Goal: Task Accomplishment & Management: Complete application form

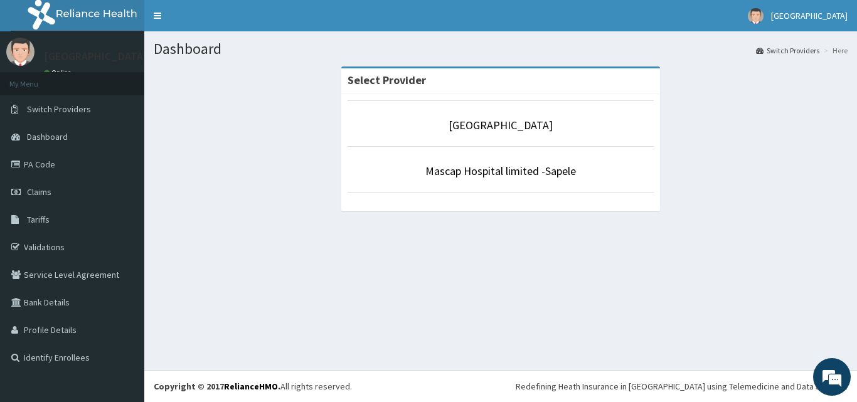
click at [494, 179] on p "Mascap Hospital limited -Sapele" at bounding box center [501, 171] width 306 height 16
click at [460, 180] on li "Mascap Hospital limited -Sapele" at bounding box center [501, 169] width 306 height 46
click at [481, 176] on link "Mascap Hospital limited -Sapele" at bounding box center [500, 171] width 151 height 14
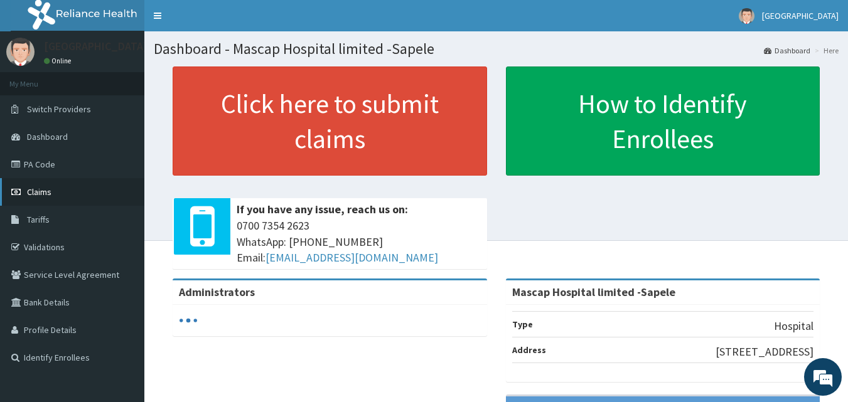
drag, startPoint x: 48, startPoint y: 197, endPoint x: 43, endPoint y: 183, distance: 15.3
click at [48, 196] on span "Claims" at bounding box center [39, 191] width 24 height 11
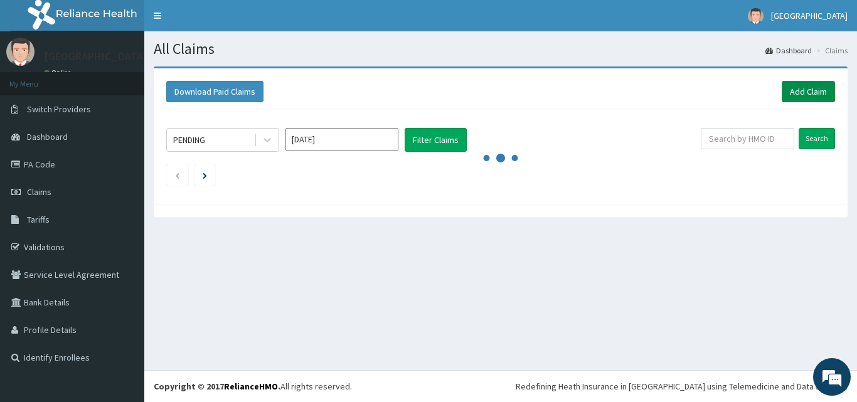
click at [806, 85] on link "Add Claim" at bounding box center [808, 91] width 53 height 21
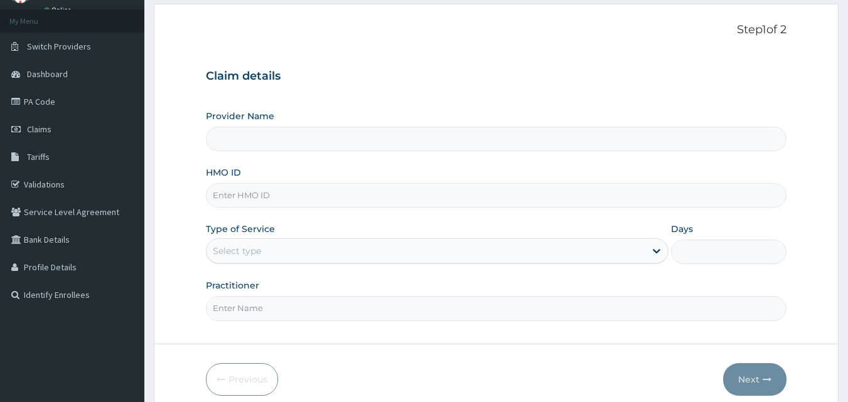
scroll to position [63, 0]
type input "Mascap Hospital limited -Sapele"
click at [302, 204] on input "HMO ID" at bounding box center [496, 195] width 581 height 24
type input "d"
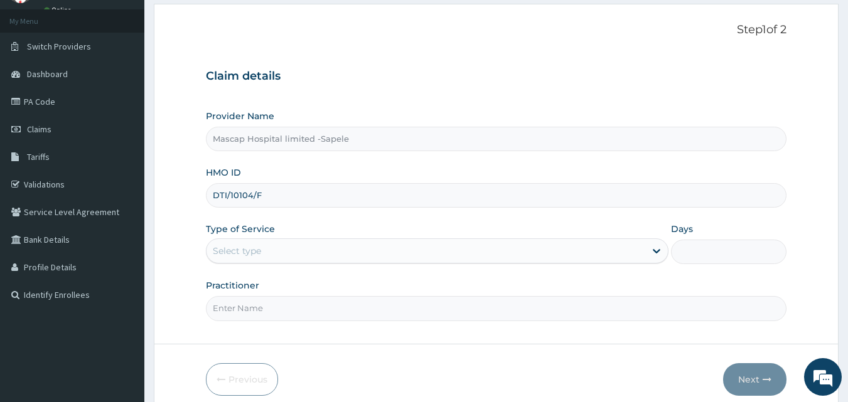
type input "DTI/10104/F"
click at [319, 250] on div "Select type" at bounding box center [425, 251] width 439 height 20
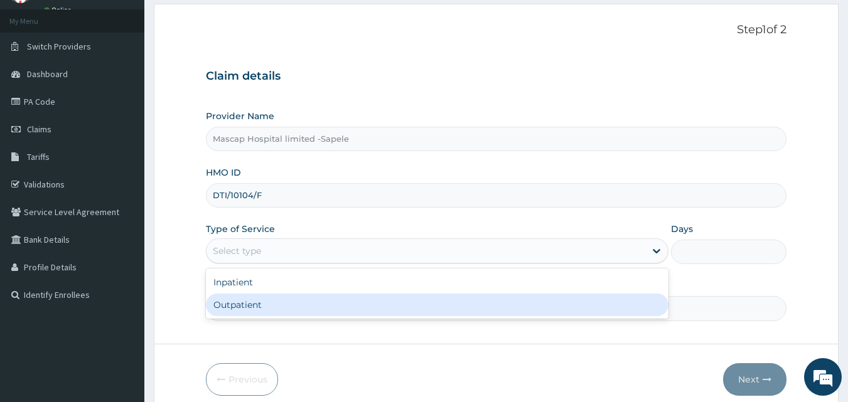
click at [280, 301] on div "Outpatient" at bounding box center [437, 305] width 462 height 23
type input "1"
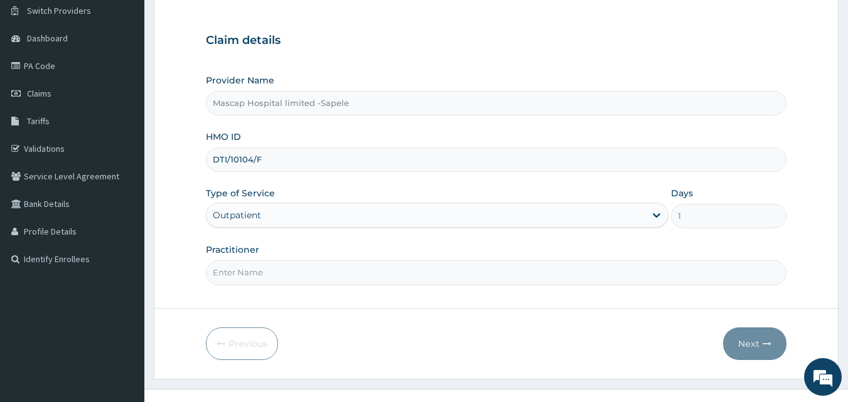
scroll to position [117, 0]
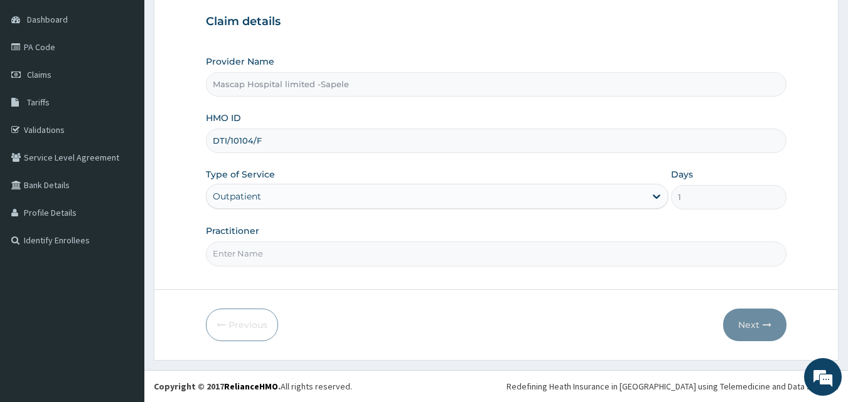
click at [262, 251] on input "Practitioner" at bounding box center [496, 254] width 581 height 24
type input "DR AJIRI"
click at [754, 331] on button "Next" at bounding box center [754, 325] width 63 height 33
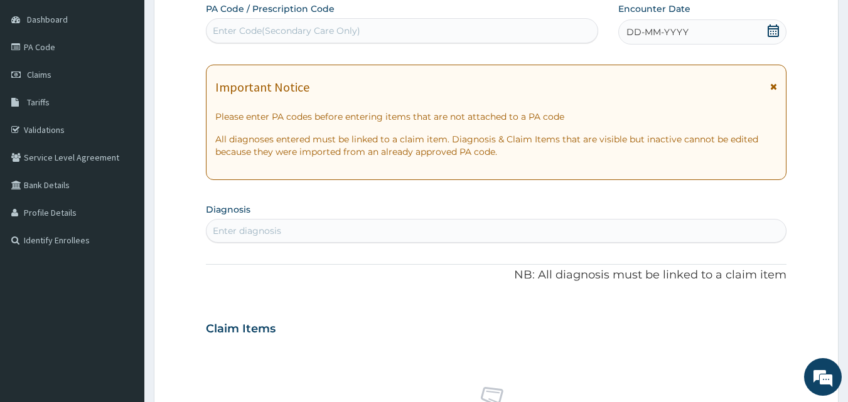
click at [277, 232] on div "Enter diagnosis" at bounding box center [247, 231] width 68 height 13
type input "SEVERE MALA"
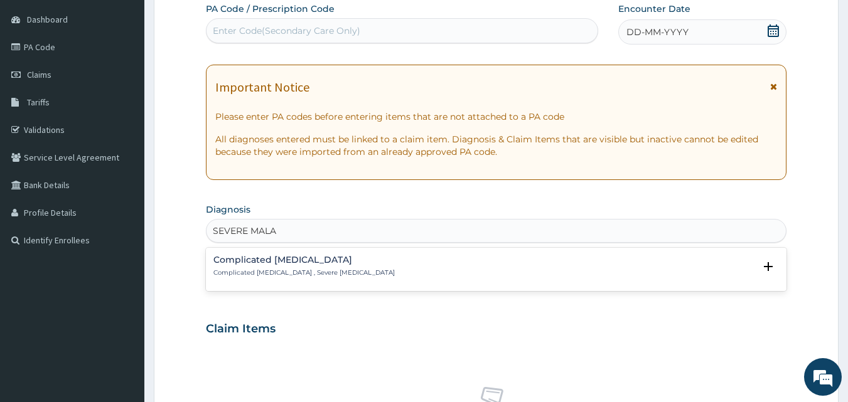
click at [286, 260] on h4 "Complicated malaria" at bounding box center [303, 259] width 181 height 9
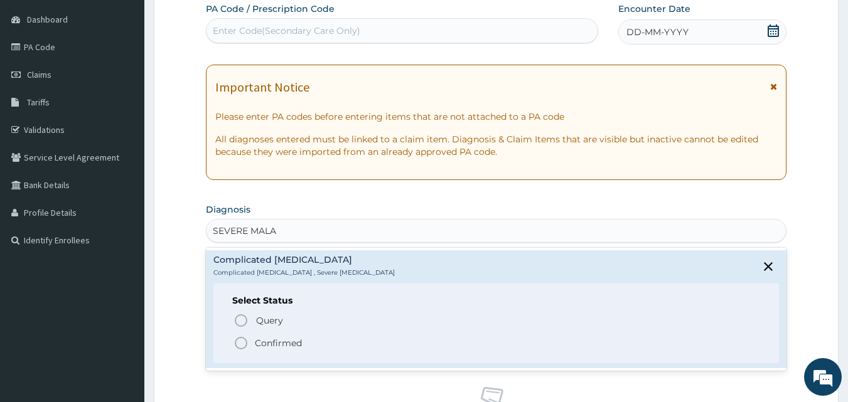
click at [279, 344] on p "Confirmed" at bounding box center [278, 343] width 47 height 13
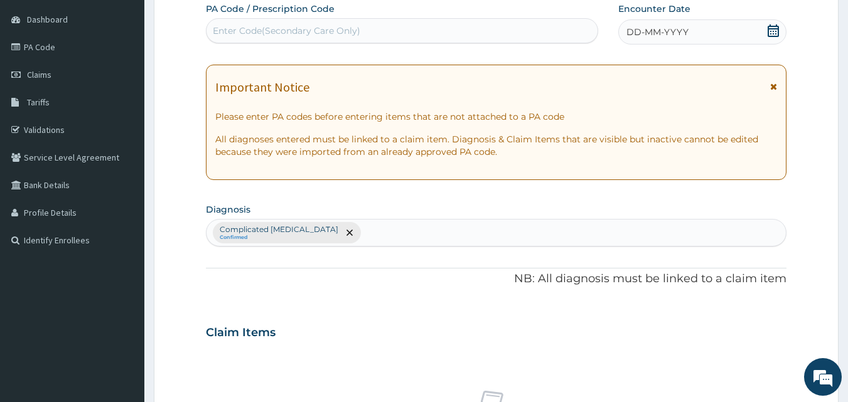
click at [333, 237] on div "Complicated malaria Confirmed" at bounding box center [496, 233] width 580 height 26
type input "CELLU"
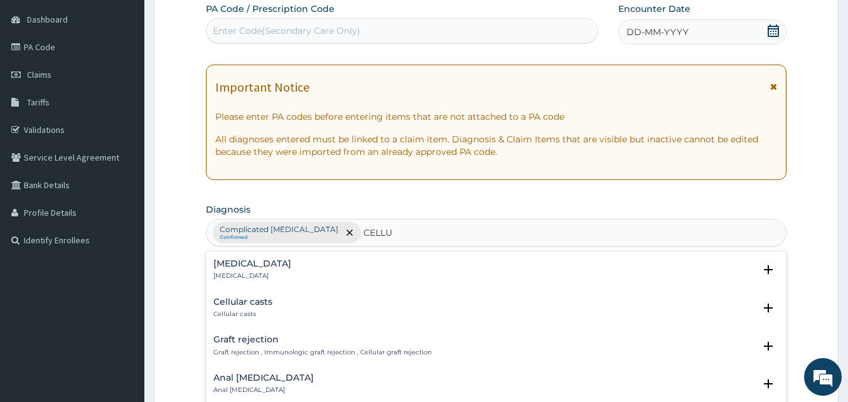
click at [246, 267] on h4 "Cellulitis" at bounding box center [252, 263] width 78 height 9
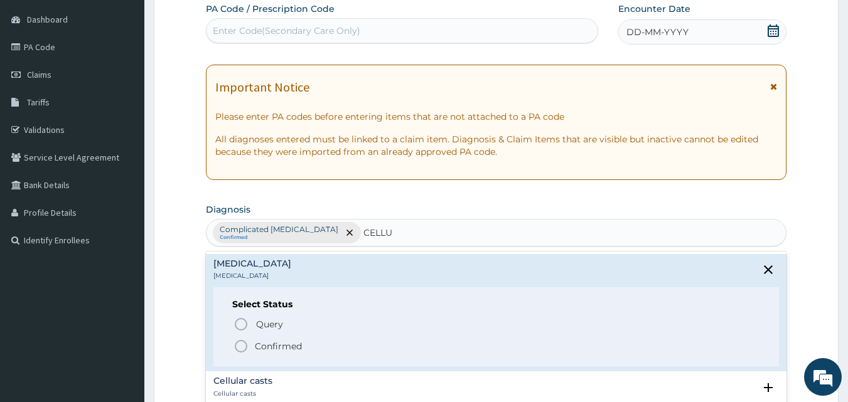
click at [266, 347] on p "Confirmed" at bounding box center [278, 346] width 47 height 13
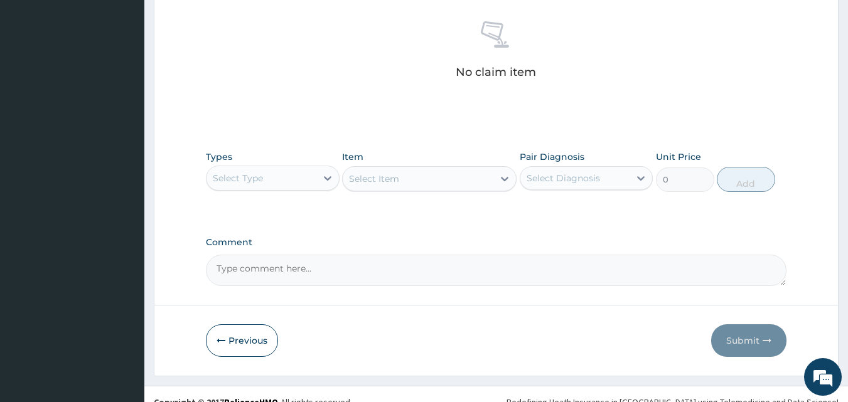
scroll to position [494, 0]
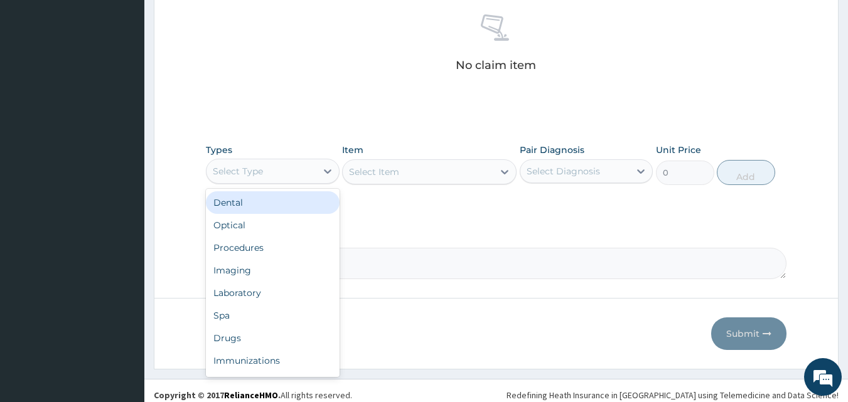
click at [268, 176] on div "Select Type" at bounding box center [261, 171] width 110 height 20
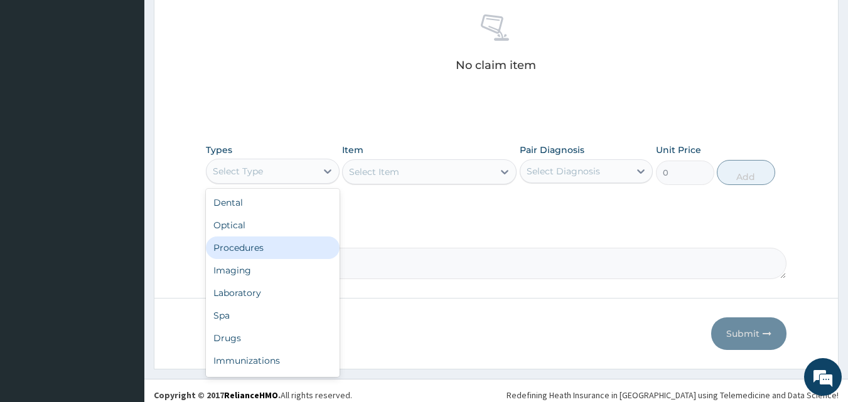
click at [245, 247] on div "Procedures" at bounding box center [273, 248] width 134 height 23
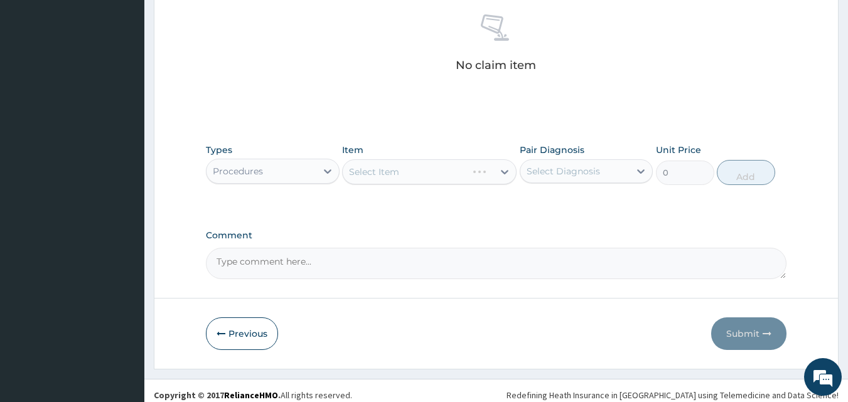
click at [369, 173] on div "Select Item" at bounding box center [429, 171] width 174 height 25
click at [422, 174] on div "Select Item" at bounding box center [429, 171] width 174 height 25
click at [380, 177] on div "Select Item" at bounding box center [429, 171] width 174 height 25
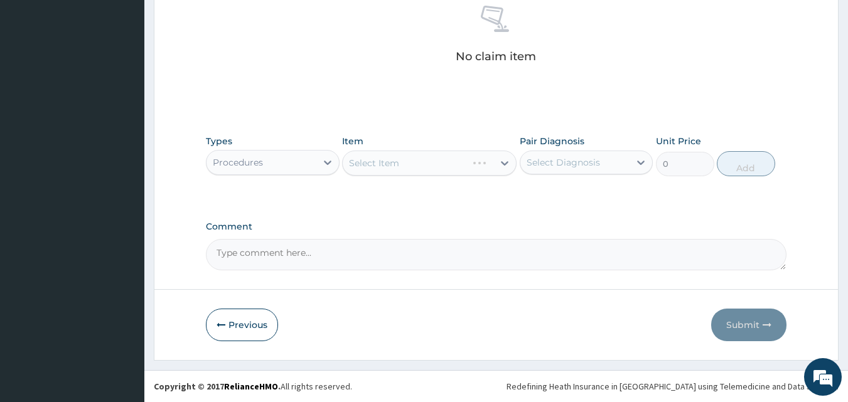
click at [367, 164] on div "Select Item" at bounding box center [429, 163] width 174 height 25
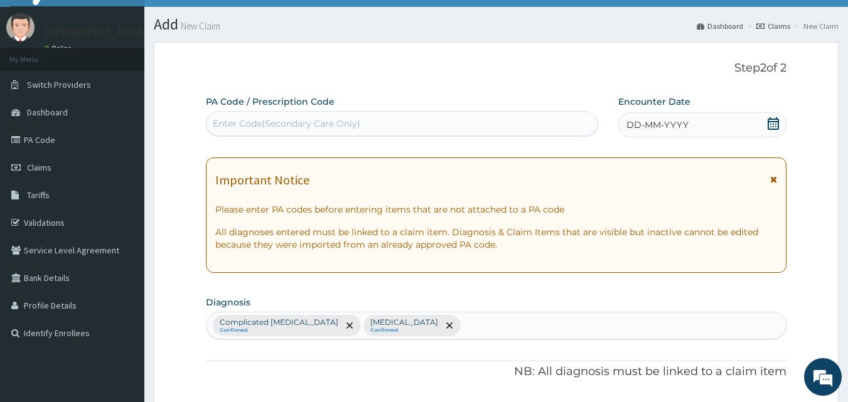
scroll to position [0, 0]
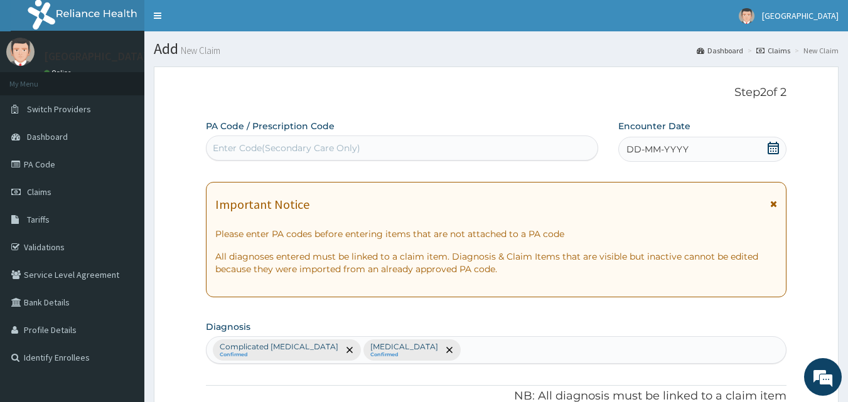
click at [774, 148] on icon at bounding box center [772, 148] width 11 height 13
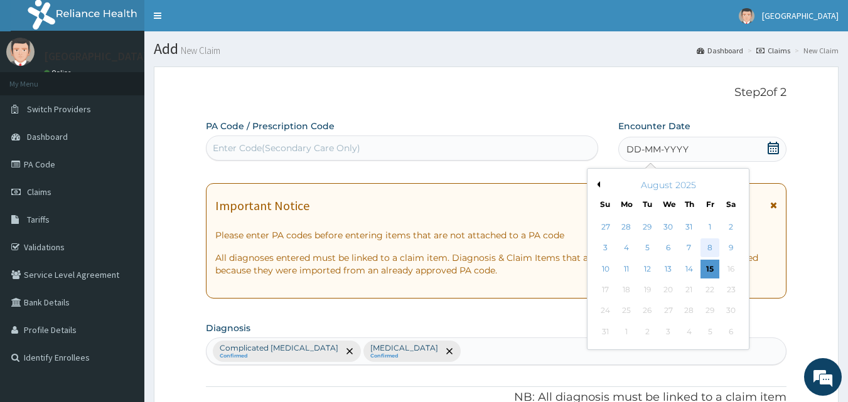
click at [705, 245] on div "8" at bounding box center [709, 248] width 19 height 19
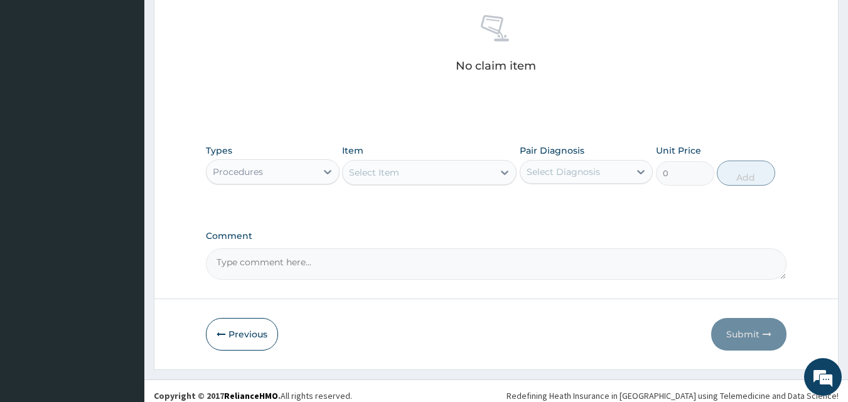
scroll to position [503, 0]
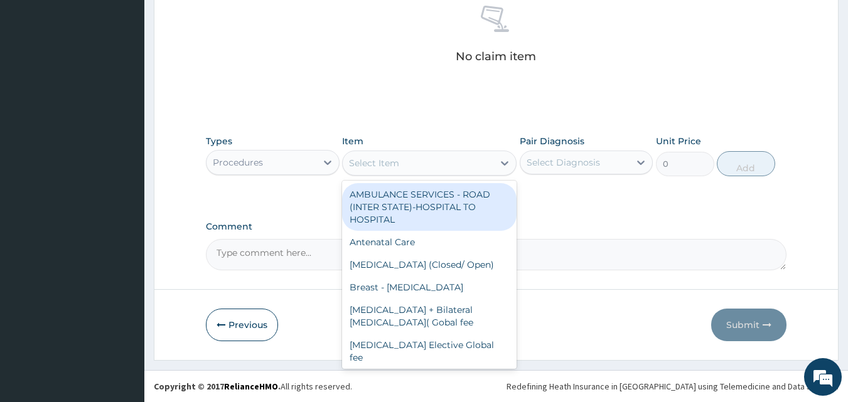
click at [412, 167] on div "Select Item" at bounding box center [418, 163] width 151 height 20
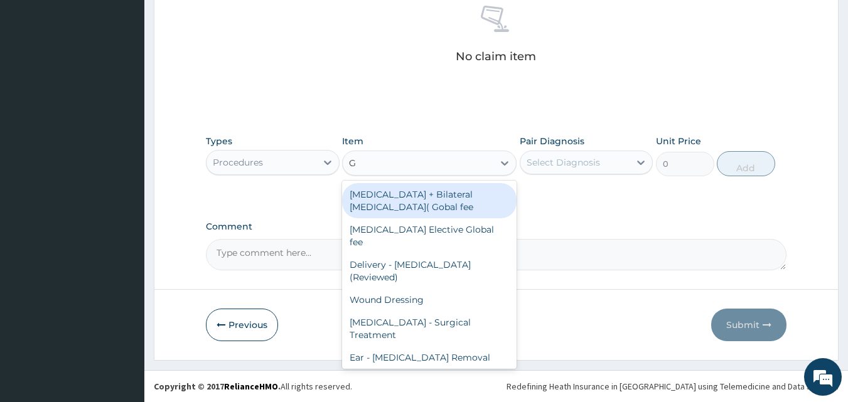
type input "GP"
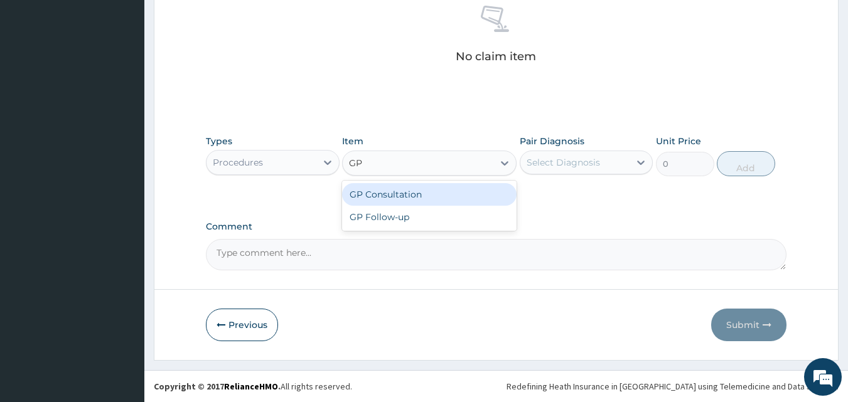
click at [412, 194] on div "GP Consultation" at bounding box center [429, 194] width 174 height 23
type input "1500"
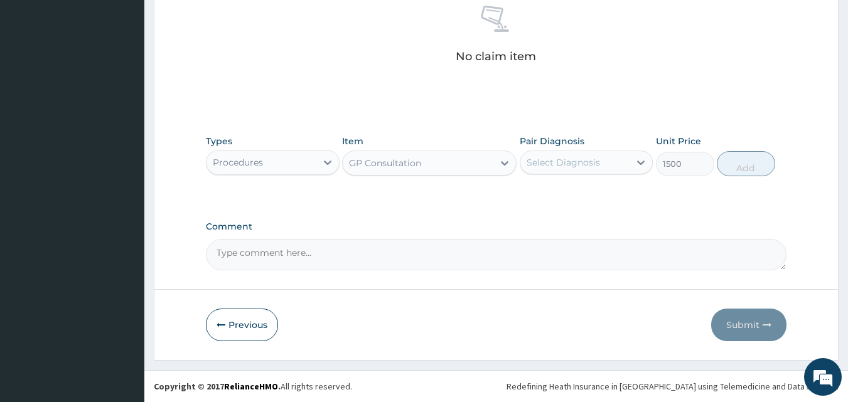
click at [562, 175] on div "Pair Diagnosis Select Diagnosis" at bounding box center [586, 155] width 134 height 41
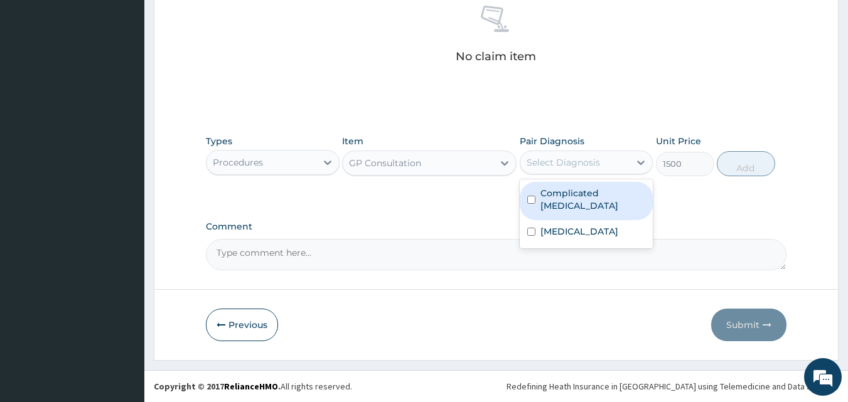
click at [563, 170] on div "Select Diagnosis" at bounding box center [575, 162] width 110 height 20
click at [554, 196] on label "Complicated malaria" at bounding box center [592, 199] width 105 height 25
checkbox input "true"
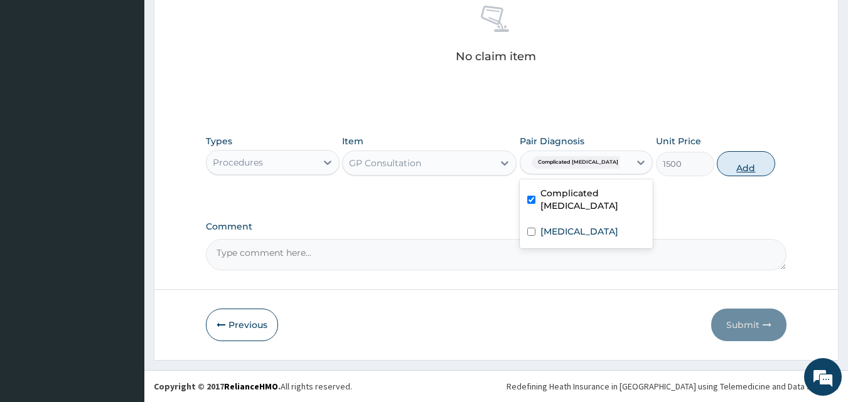
click at [744, 166] on button "Add" at bounding box center [745, 163] width 58 height 25
type input "0"
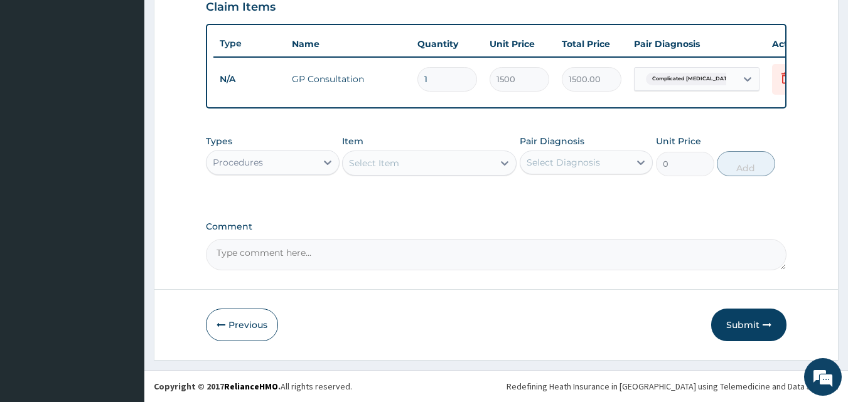
scroll to position [452, 0]
click at [281, 165] on div "Procedures" at bounding box center [261, 162] width 110 height 20
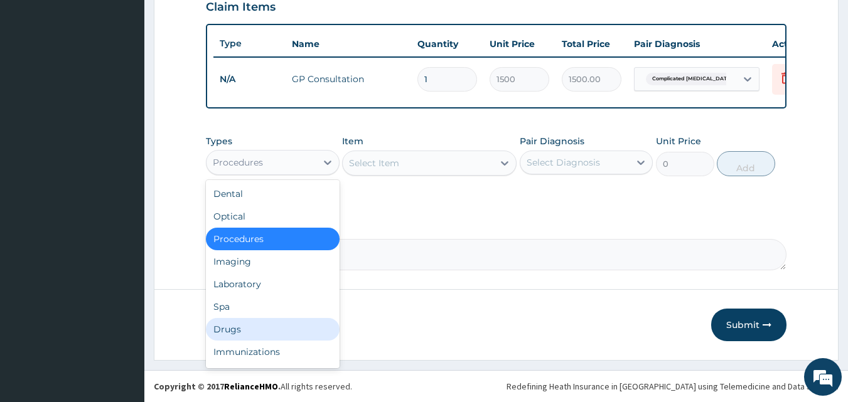
click at [220, 329] on div "Drugs" at bounding box center [273, 329] width 134 height 23
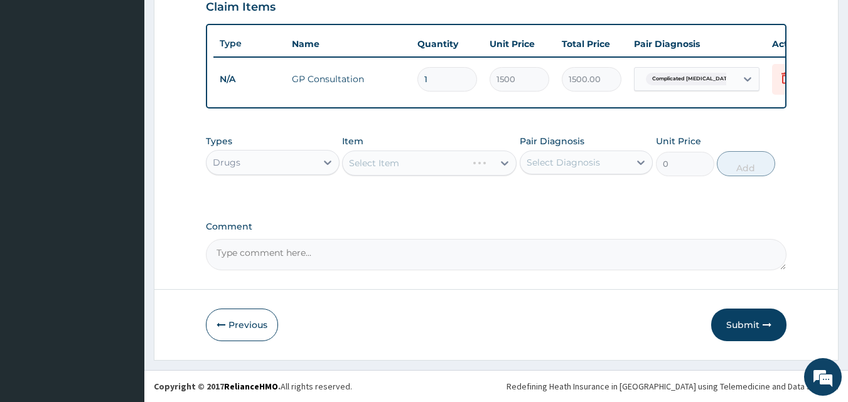
click at [385, 165] on div "Select Item" at bounding box center [429, 163] width 174 height 25
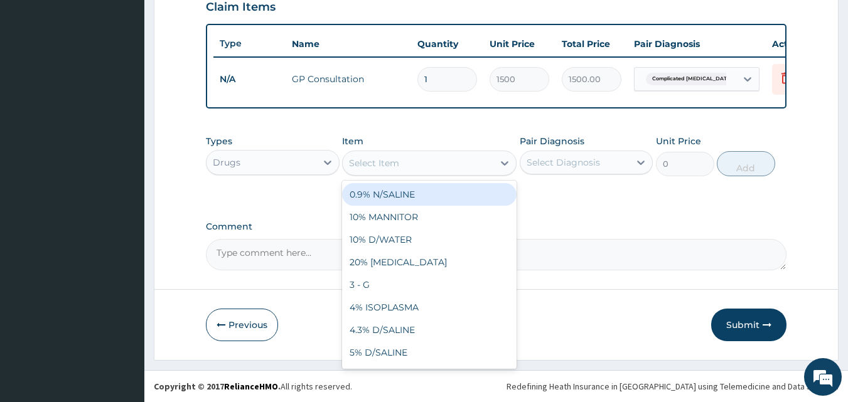
click at [395, 166] on div "Select Item" at bounding box center [374, 163] width 50 height 13
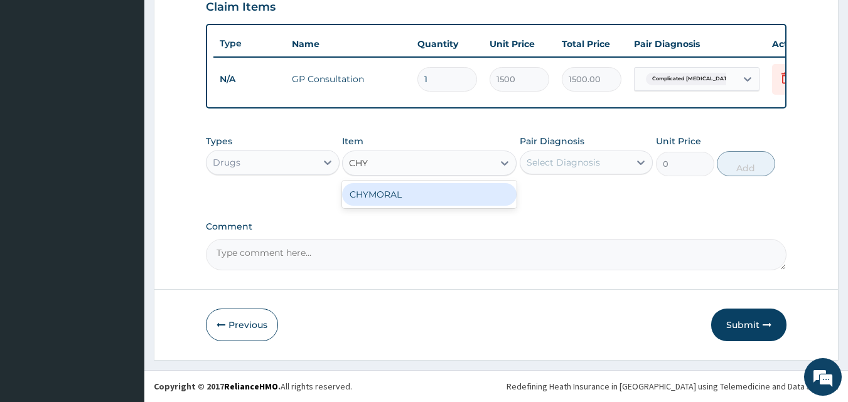
type input "CHYM"
click at [401, 191] on div "CHYMORAL" at bounding box center [429, 194] width 174 height 23
type input "40"
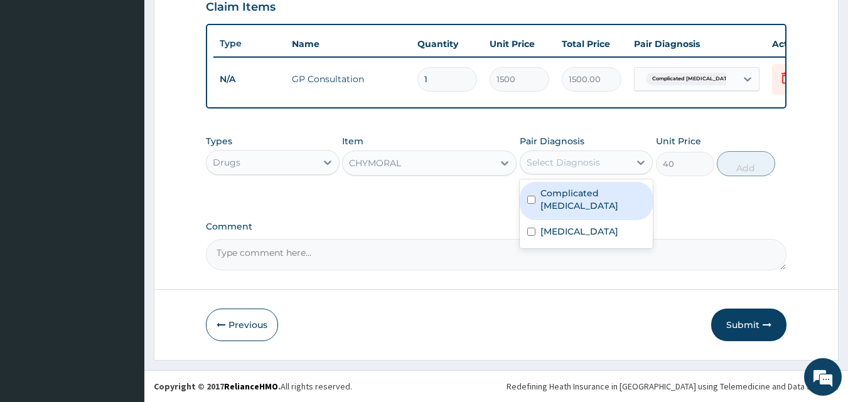
click at [579, 167] on div "Select Diagnosis" at bounding box center [562, 162] width 73 height 13
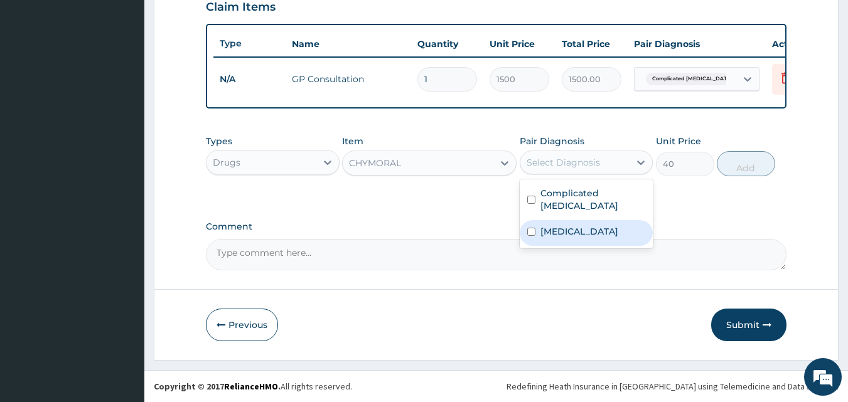
drag, startPoint x: 580, startPoint y: 223, endPoint x: 610, endPoint y: 216, distance: 31.5
click at [582, 224] on div "Cellulitis" at bounding box center [586, 233] width 134 height 26
checkbox input "true"
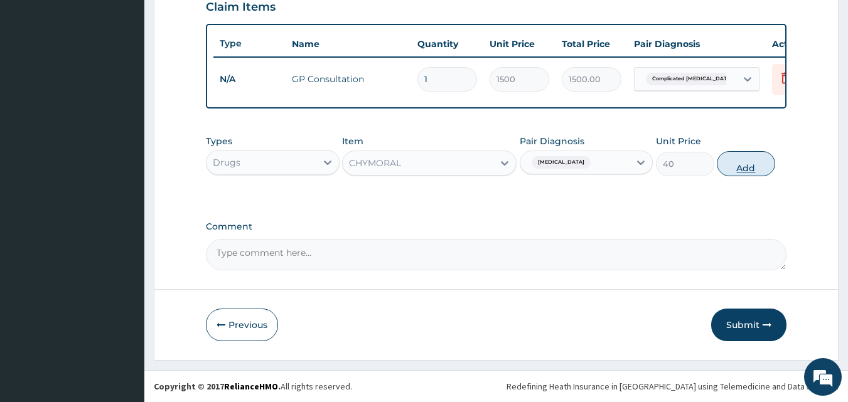
click at [748, 166] on button "Add" at bounding box center [745, 163] width 58 height 25
type input "0"
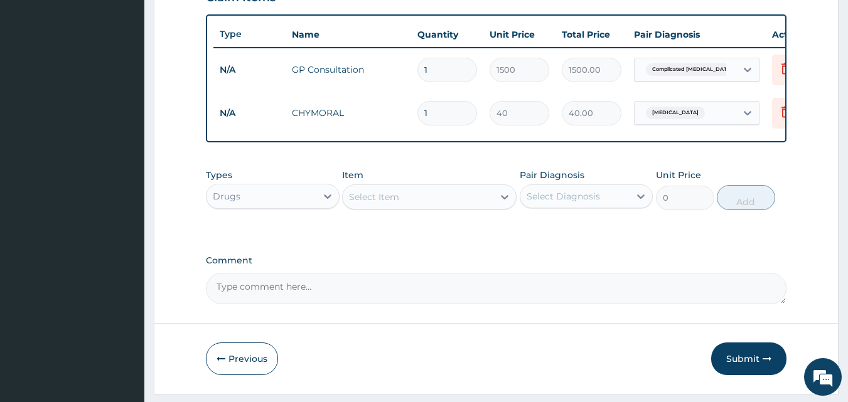
type input "10"
type input "400.00"
type input "10"
click at [390, 203] on div "Select Item" at bounding box center [374, 197] width 50 height 13
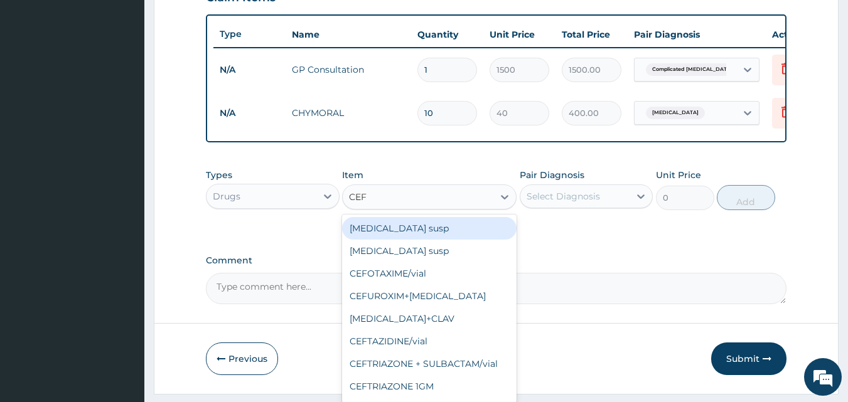
type input "CEFU"
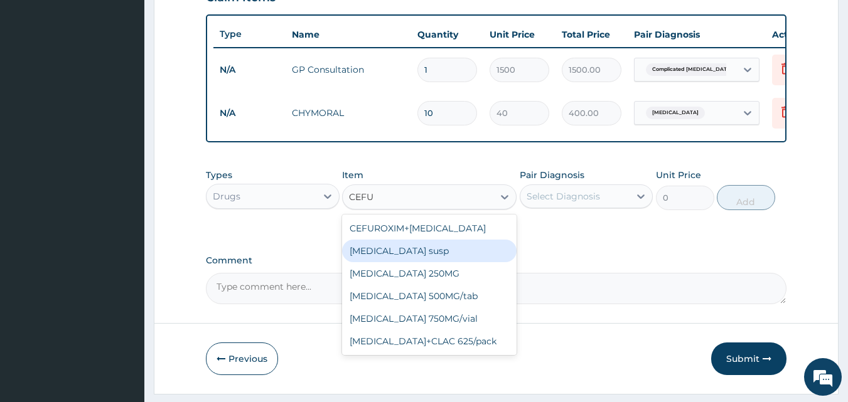
click at [420, 262] on div "CEFUROXIME susp" at bounding box center [429, 251] width 174 height 23
type input "2000"
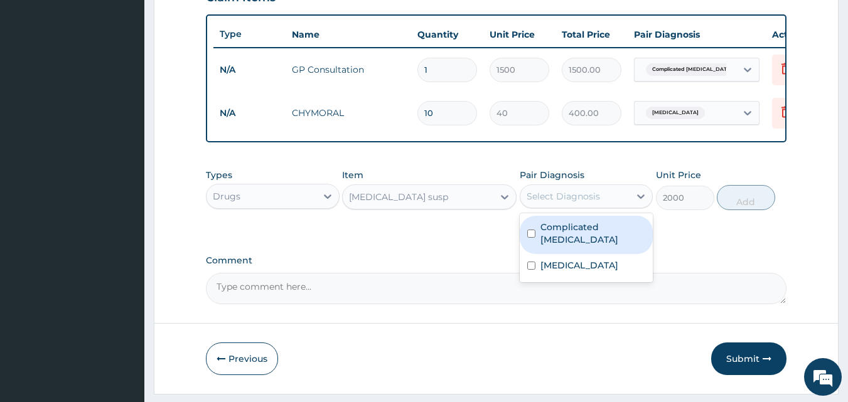
click at [548, 203] on div "Select Diagnosis" at bounding box center [562, 196] width 73 height 13
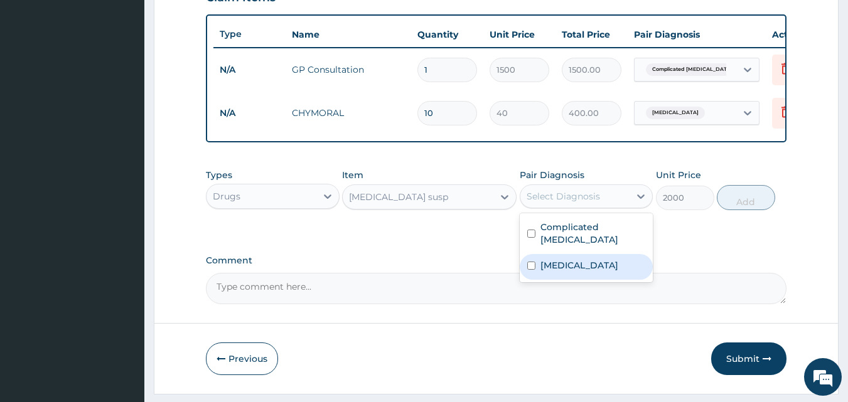
click at [568, 262] on label "Cellulitis" at bounding box center [579, 265] width 78 height 13
checkbox input "true"
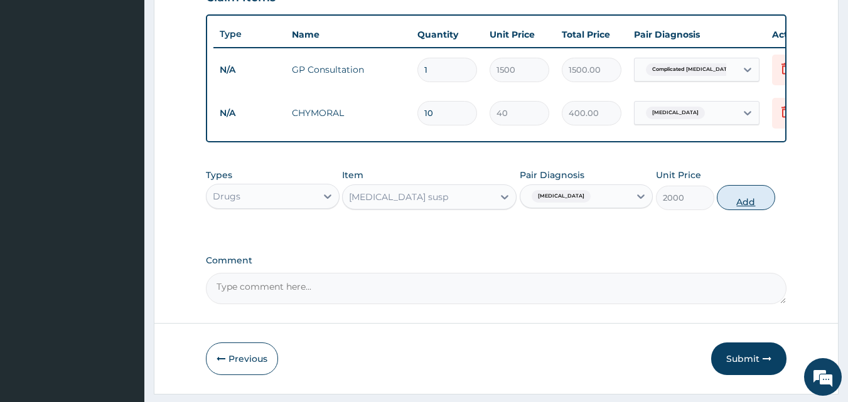
click at [728, 210] on button "Add" at bounding box center [745, 197] width 58 height 25
type input "0"
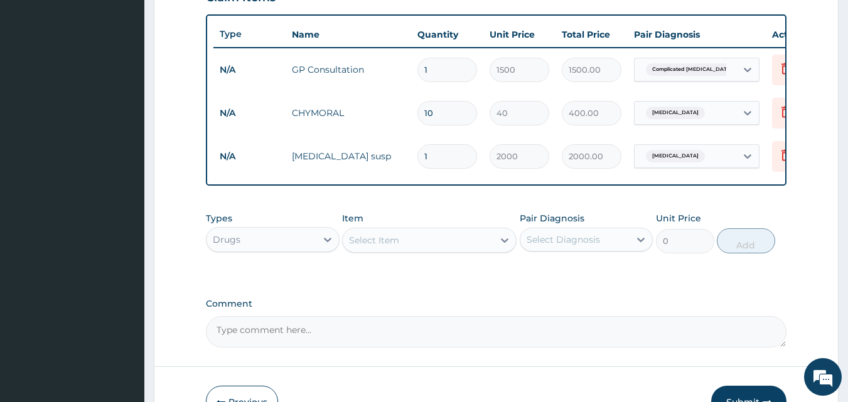
click at [391, 247] on div "Select Item" at bounding box center [374, 240] width 50 height 13
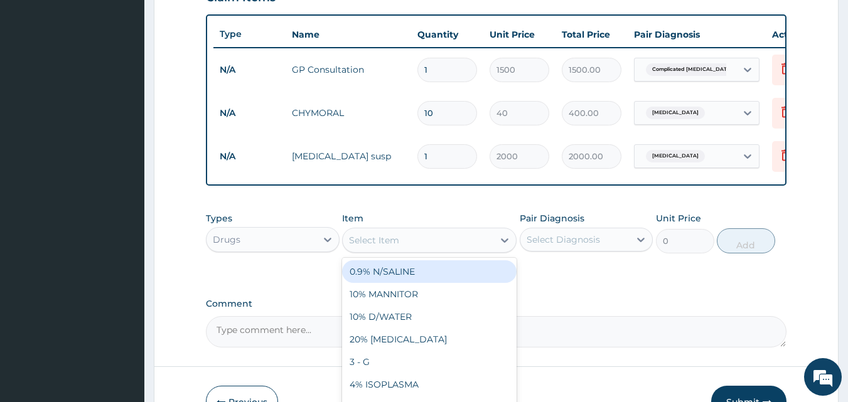
type input "P"
type input "IBU"
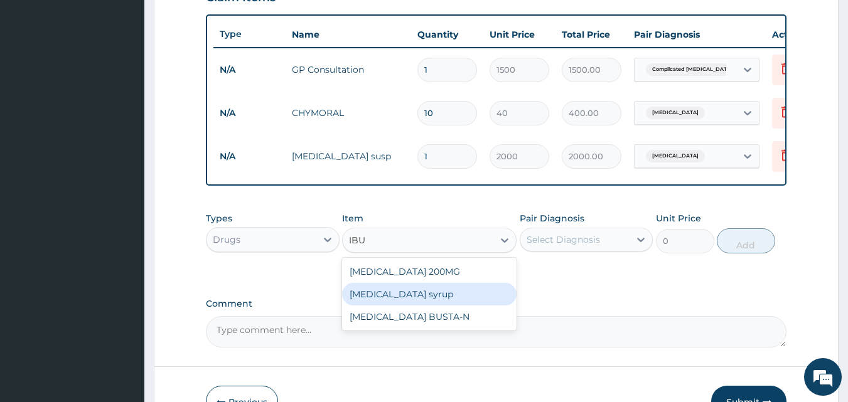
click at [412, 304] on div "IBUPROFEN syrup" at bounding box center [429, 294] width 174 height 23
type input "500"
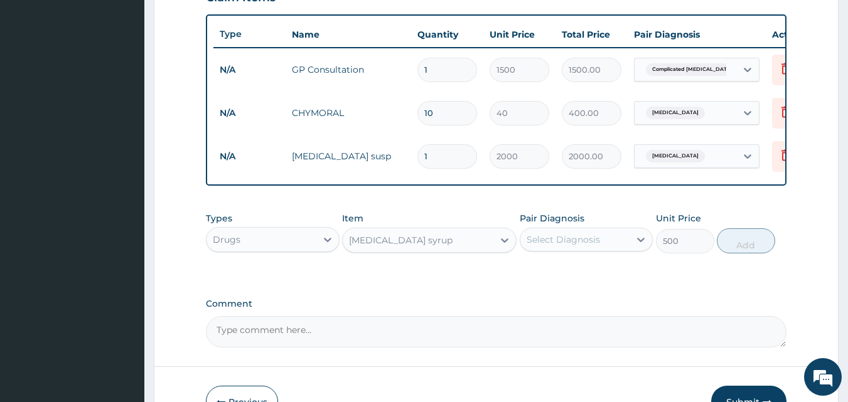
click at [536, 246] on div "Select Diagnosis" at bounding box center [562, 239] width 73 height 13
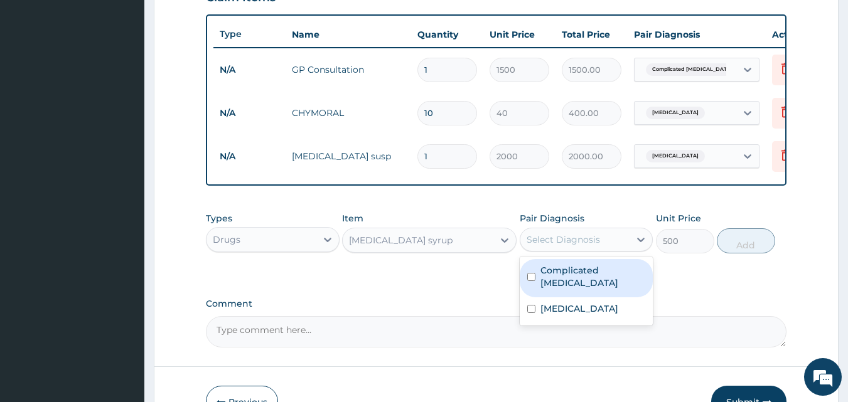
click at [578, 288] on div "Complicated malaria" at bounding box center [586, 278] width 134 height 38
checkbox input "true"
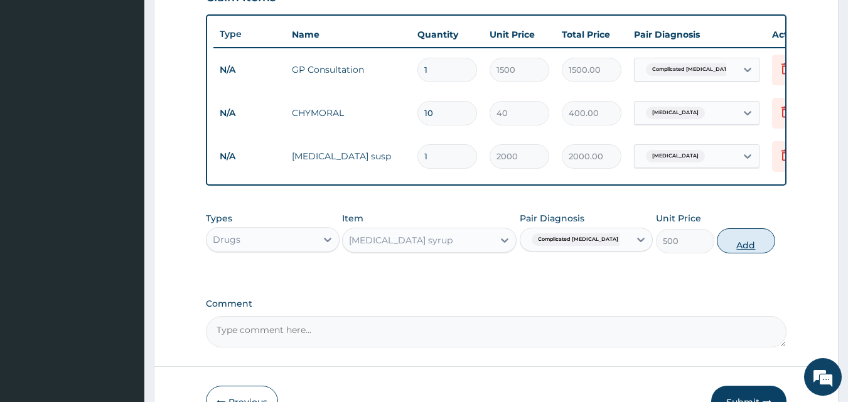
click at [737, 253] on button "Add" at bounding box center [745, 240] width 58 height 25
type input "0"
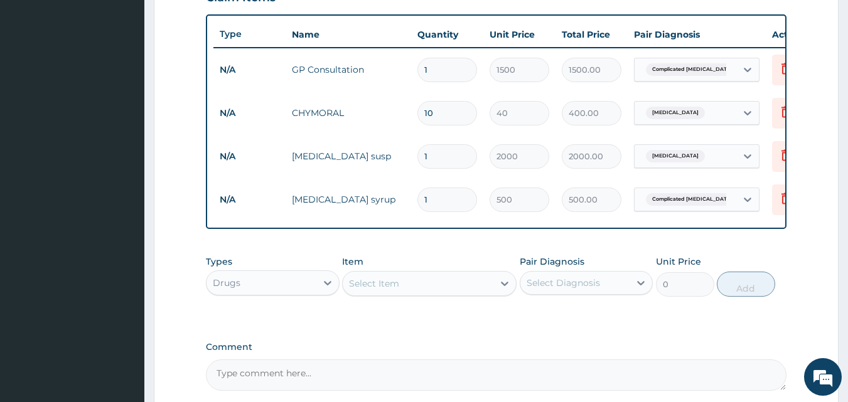
click at [383, 290] on div "Select Item" at bounding box center [374, 283] width 50 height 13
type input "A"
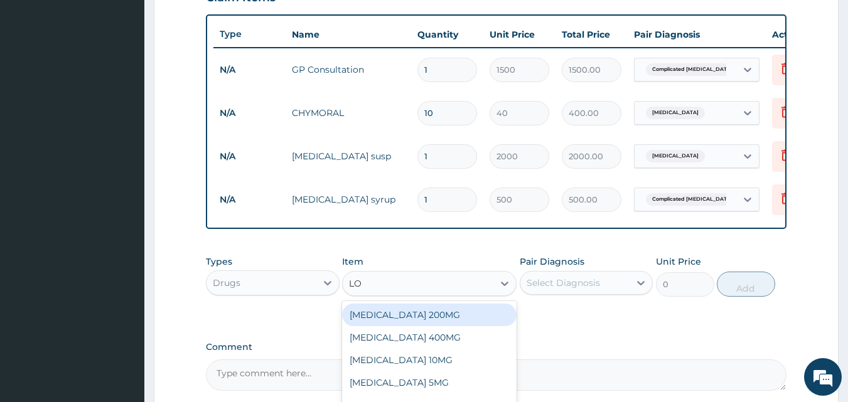
type input "LON"
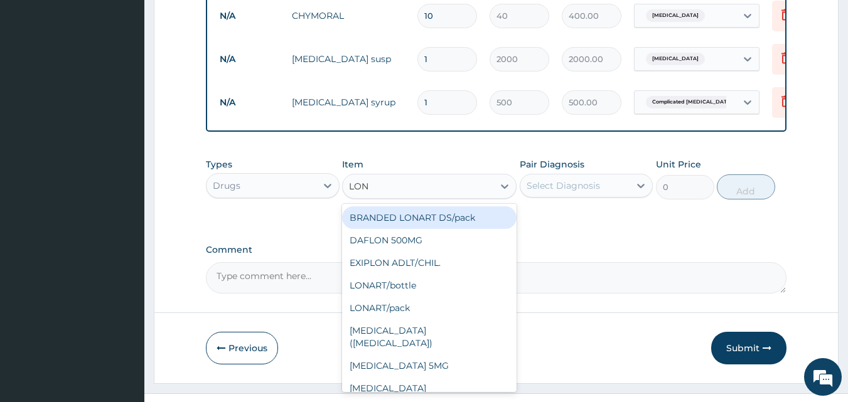
scroll to position [582, 0]
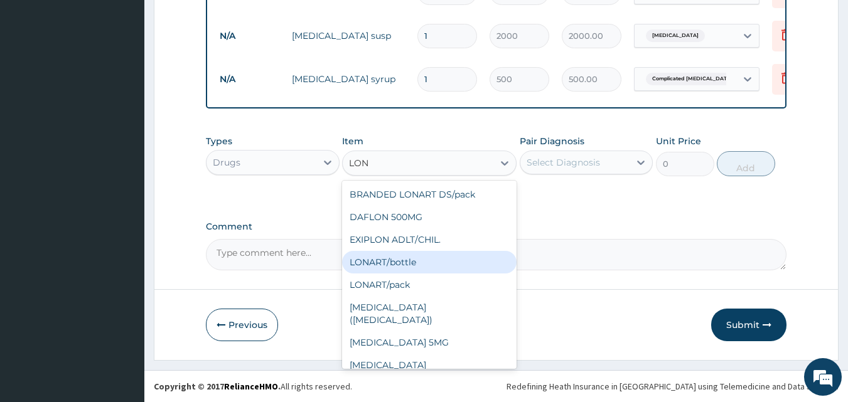
click at [420, 266] on div "LONART/bottle" at bounding box center [429, 262] width 174 height 23
type input "1500"
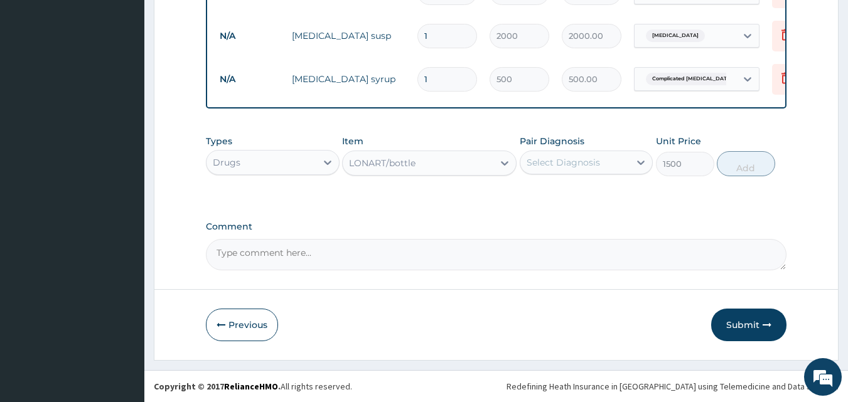
click at [583, 167] on div "Select Diagnosis" at bounding box center [562, 162] width 73 height 13
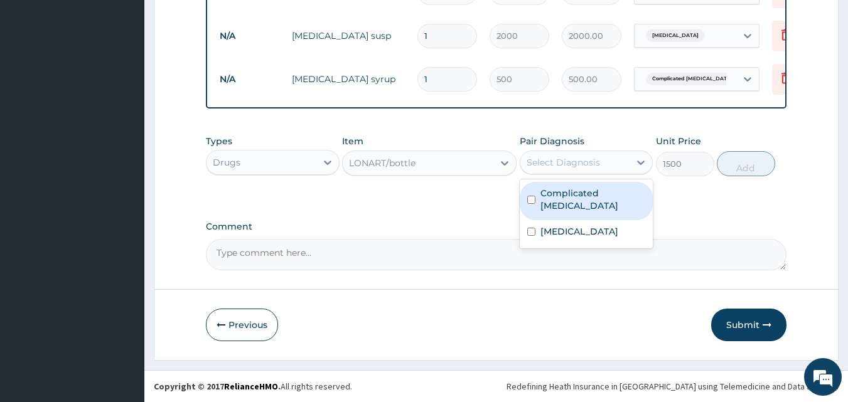
click at [587, 194] on label "Complicated malaria" at bounding box center [592, 199] width 105 height 25
checkbox input "true"
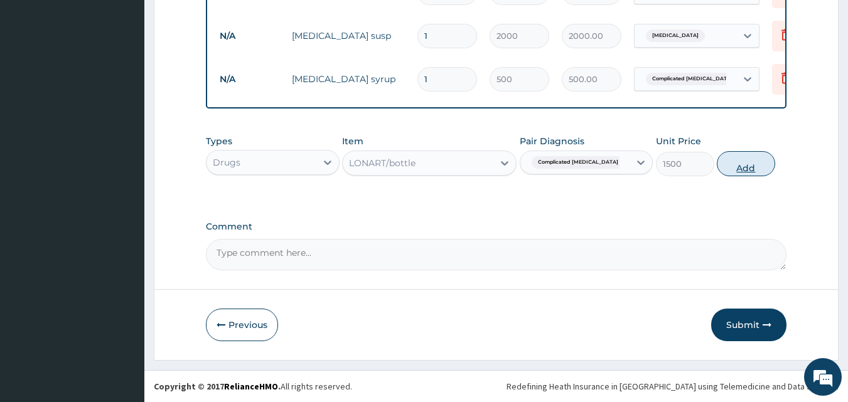
click at [735, 168] on button "Add" at bounding box center [745, 163] width 58 height 25
type input "0"
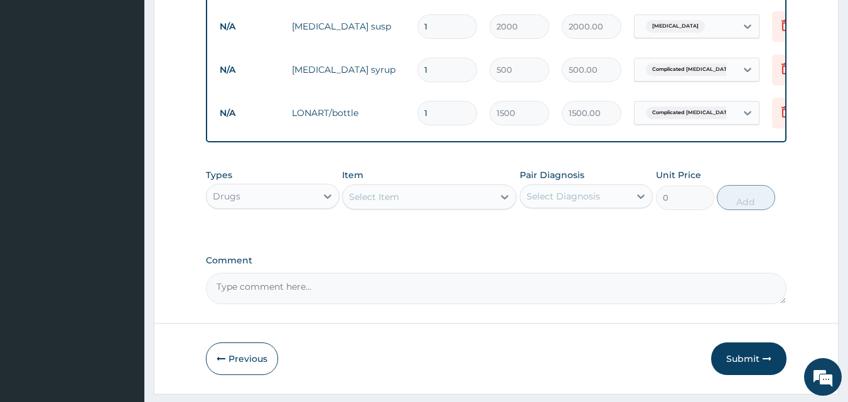
click at [375, 203] on div "Select Item" at bounding box center [374, 197] width 50 height 13
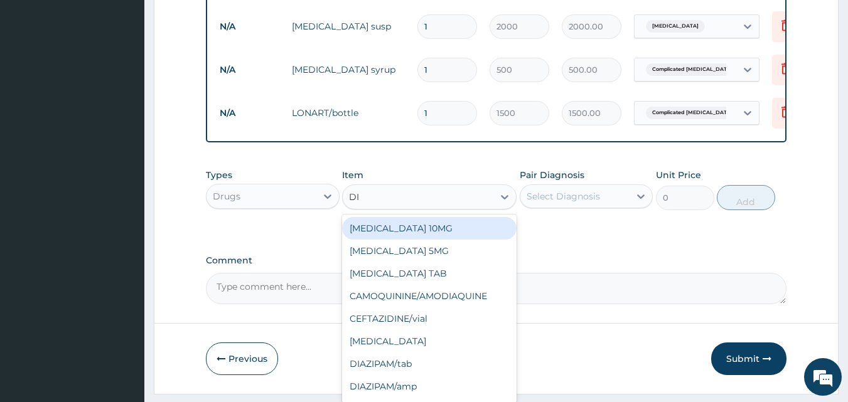
type input "DIC"
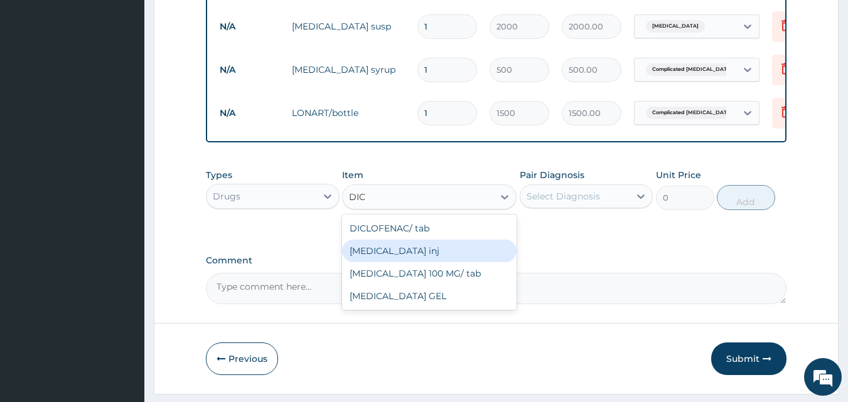
click at [432, 262] on div "DICLOFENAC inj" at bounding box center [429, 251] width 174 height 23
type input "300"
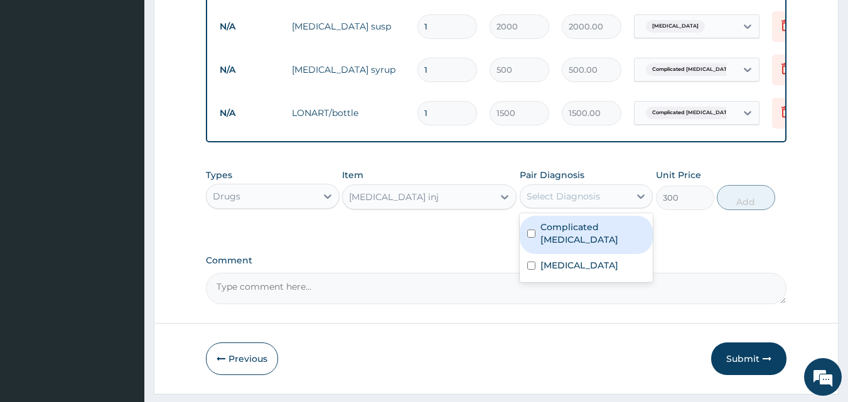
click at [581, 203] on div "Select Diagnosis" at bounding box center [562, 196] width 73 height 13
click at [582, 242] on label "Complicated malaria" at bounding box center [592, 233] width 105 height 25
checkbox input "true"
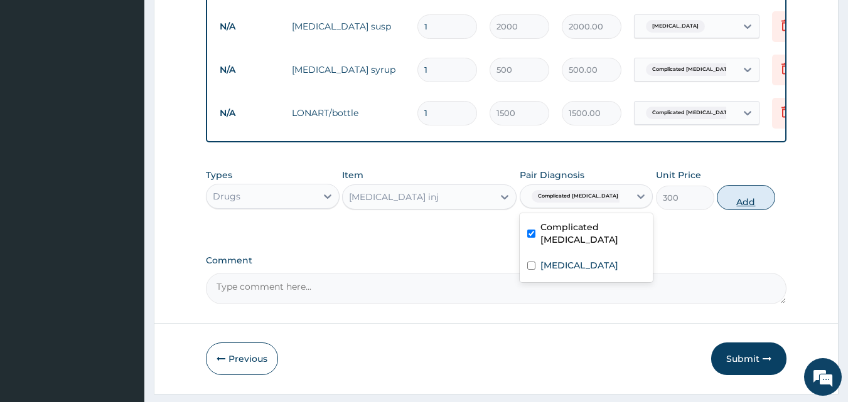
click at [738, 210] on button "Add" at bounding box center [745, 197] width 58 height 25
type input "0"
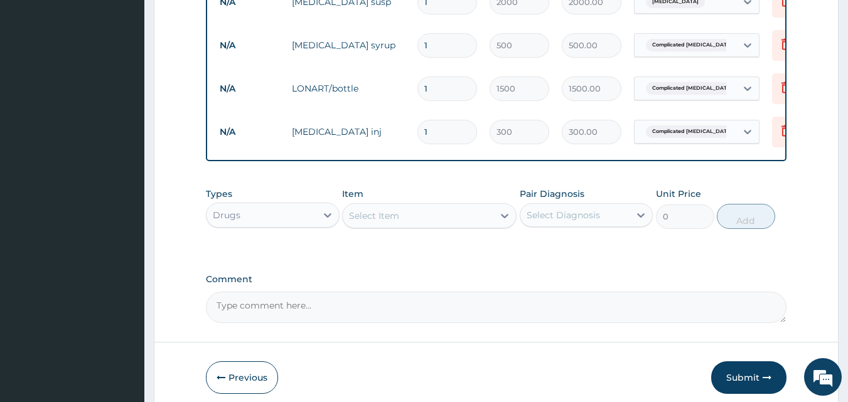
scroll to position [606, 0]
click at [741, 388] on button "Submit" at bounding box center [748, 378] width 75 height 33
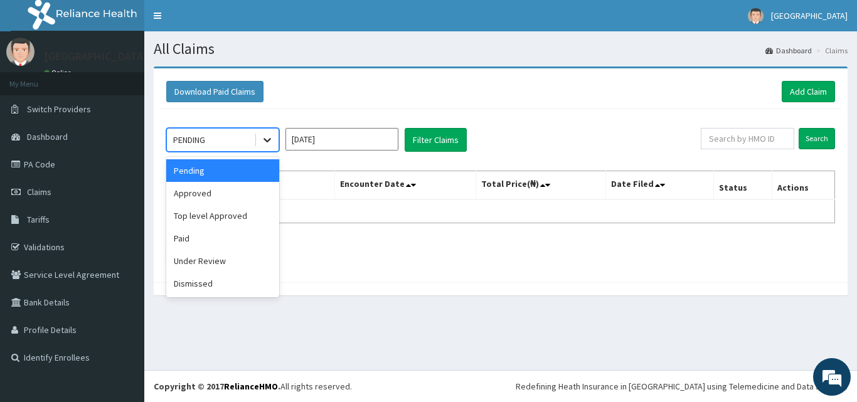
click at [270, 147] on div at bounding box center [267, 140] width 23 height 23
click at [238, 195] on div "Approved" at bounding box center [222, 193] width 113 height 23
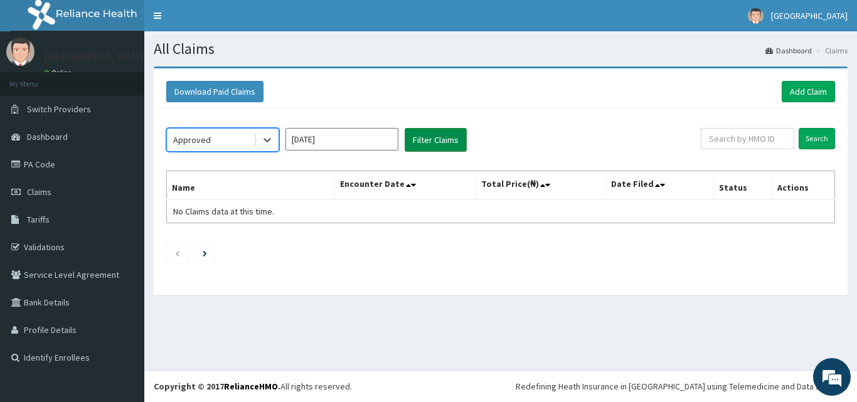
click at [447, 140] on button "Filter Claims" at bounding box center [436, 140] width 62 height 24
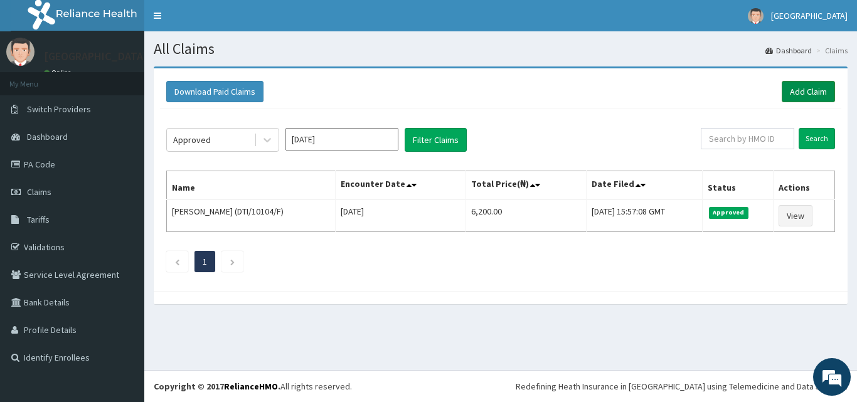
click at [791, 102] on link "Add Claim" at bounding box center [808, 91] width 53 height 21
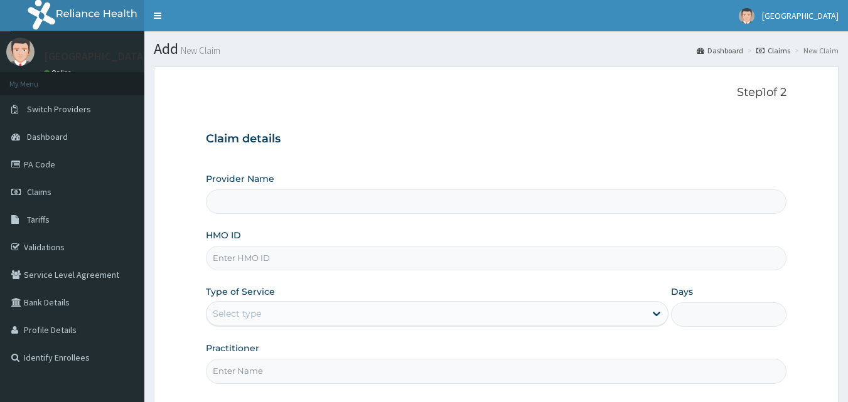
type input "Mascap Hospital limited -Sapele"
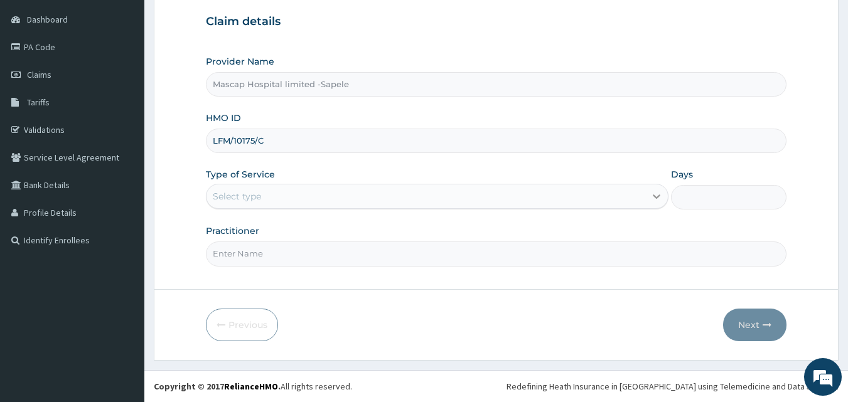
type input "LFM/10175/C"
click at [647, 197] on div at bounding box center [656, 196] width 23 height 23
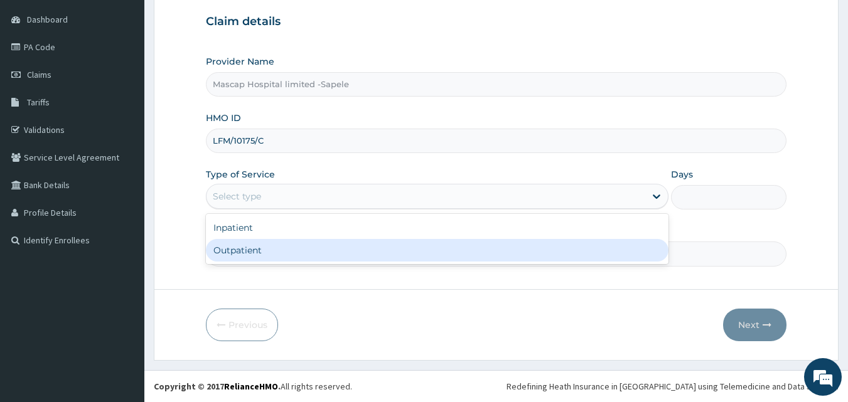
click at [369, 253] on div "Outpatient" at bounding box center [437, 250] width 462 height 23
type input "1"
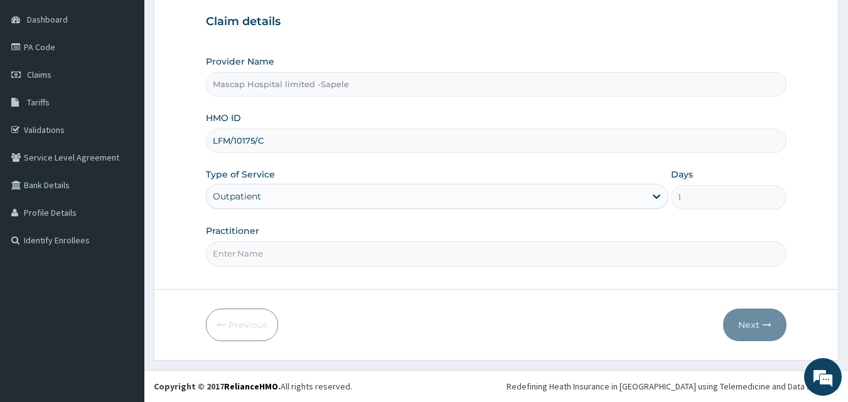
click at [289, 263] on input "Practitioner" at bounding box center [496, 254] width 581 height 24
type input "[PERSON_NAME]"
click at [744, 327] on button "Next" at bounding box center [754, 325] width 63 height 33
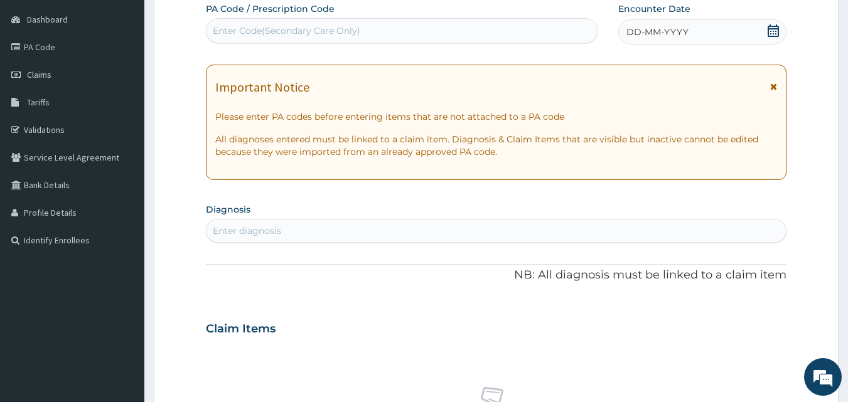
click at [777, 31] on icon at bounding box center [773, 30] width 13 height 13
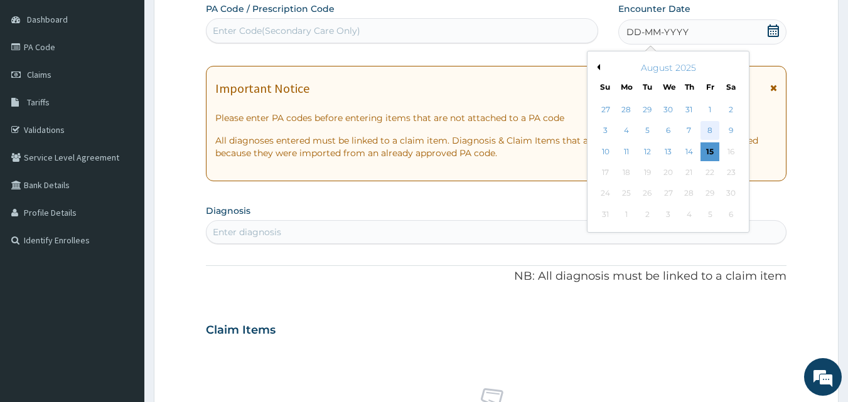
click at [706, 129] on div "8" at bounding box center [709, 131] width 19 height 19
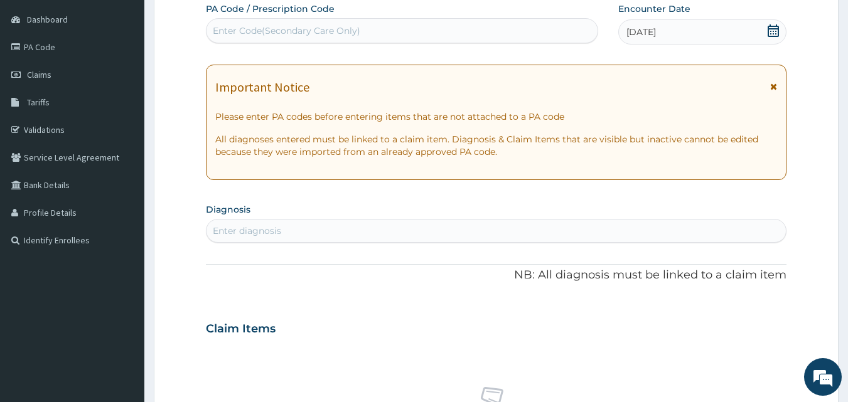
click at [282, 235] on div "Enter diagnosis" at bounding box center [496, 231] width 580 height 20
type input "MALARIA"
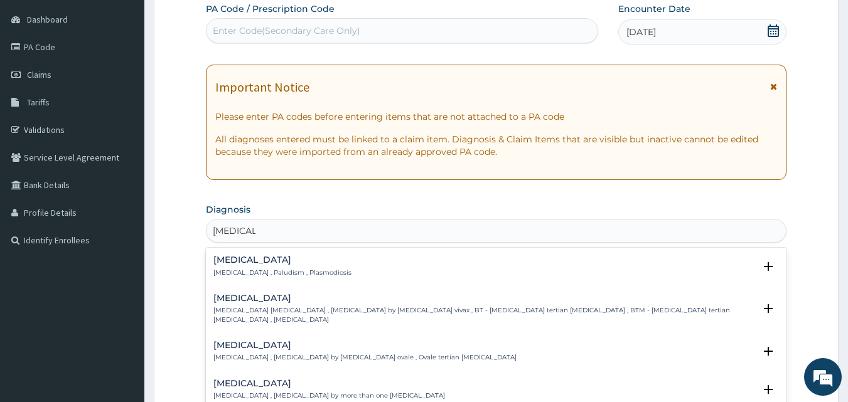
click at [248, 264] on h4 "Malaria" at bounding box center [282, 259] width 138 height 9
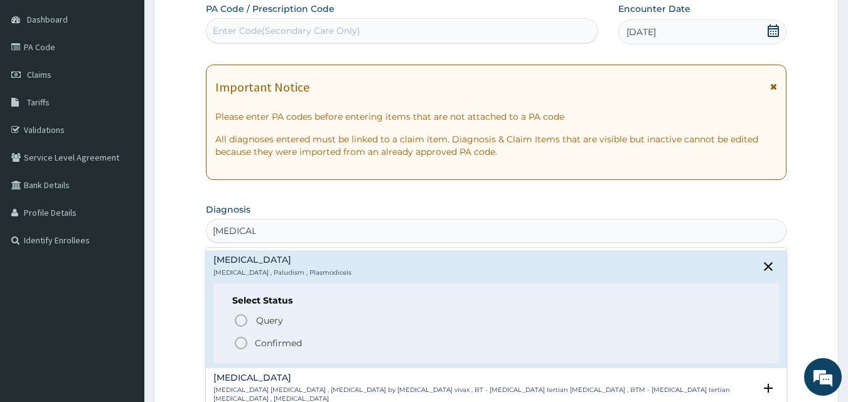
scroll to position [243, 0]
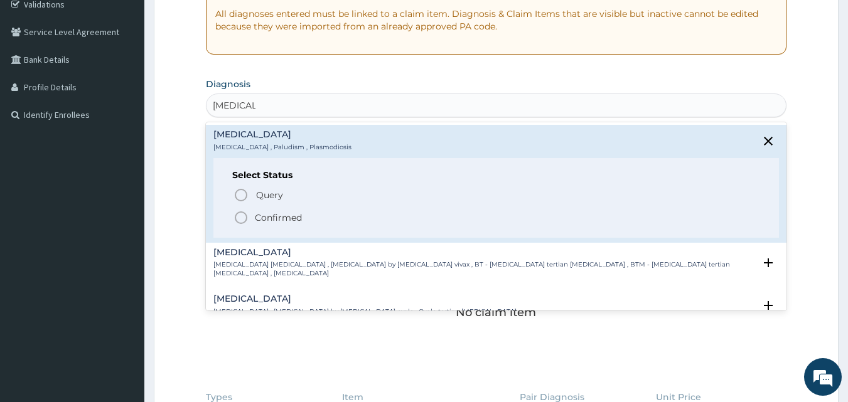
click at [283, 221] on p "Confirmed" at bounding box center [278, 217] width 47 height 13
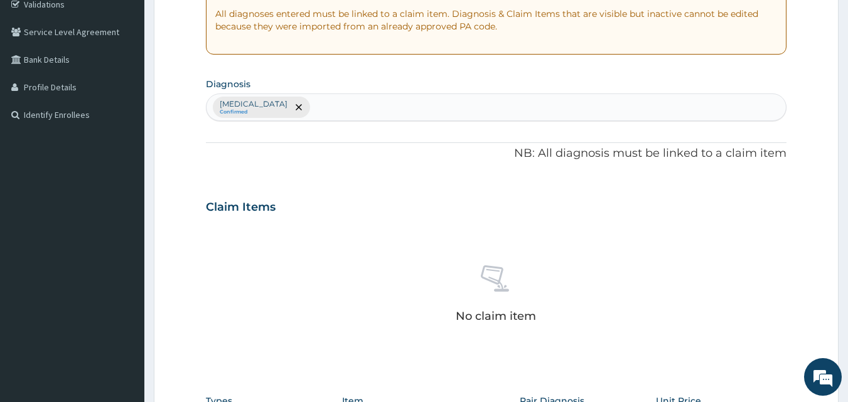
click at [277, 113] on div "Malaria Confirmed" at bounding box center [496, 107] width 580 height 26
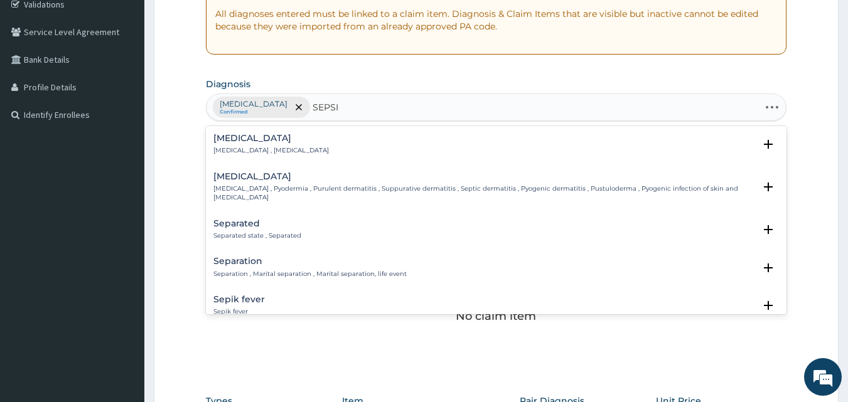
type input "SEPSIS"
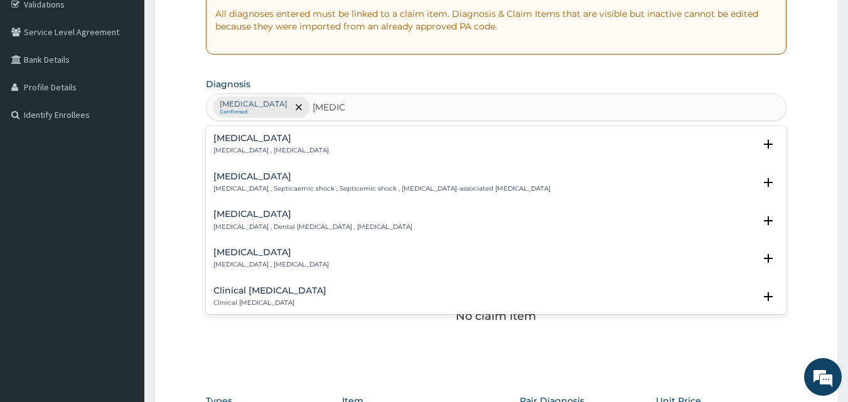
click at [229, 139] on h4 "Sepsis" at bounding box center [270, 138] width 115 height 9
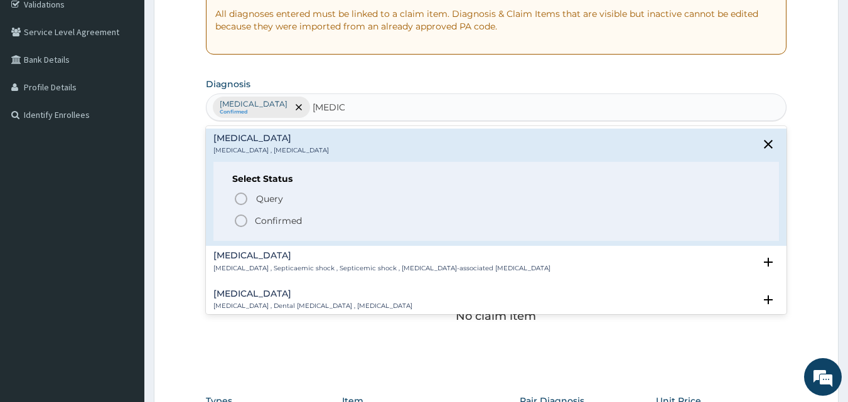
click at [274, 218] on p "Confirmed" at bounding box center [278, 221] width 47 height 13
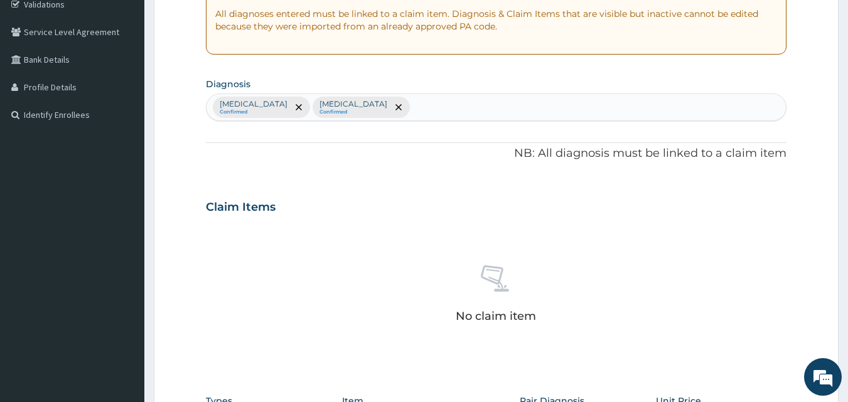
click at [349, 110] on div "Malaria Confirmed Sepsis Confirmed" at bounding box center [496, 107] width 580 height 26
type input "UPPER RESPI"
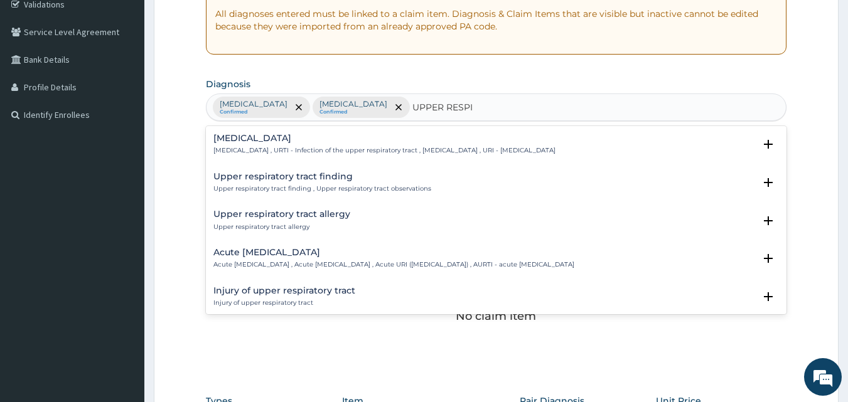
click at [270, 147] on p "Upper respiratory infection , URTI - Infection of the upper respiratory tract ,…" at bounding box center [384, 150] width 342 height 9
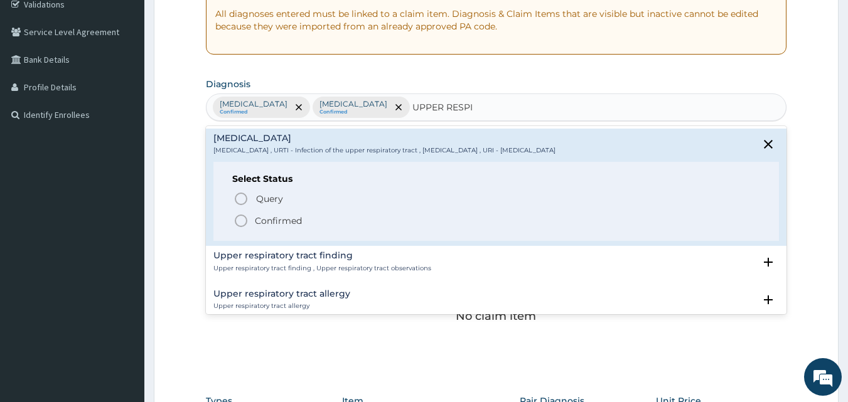
click at [284, 226] on p "Confirmed" at bounding box center [278, 221] width 47 height 13
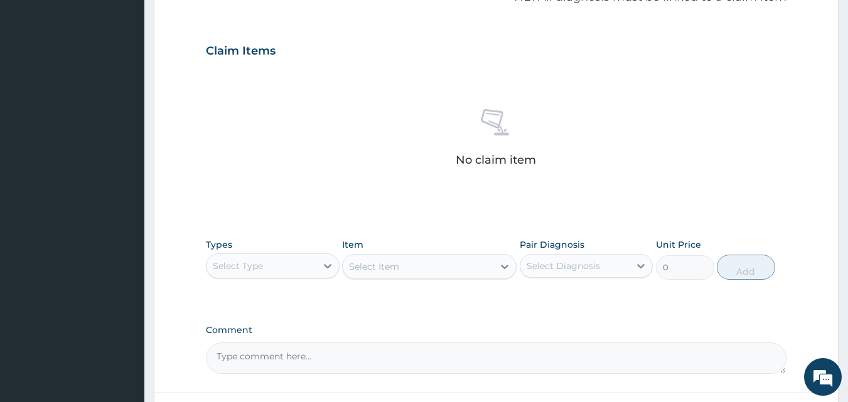
scroll to position [431, 0]
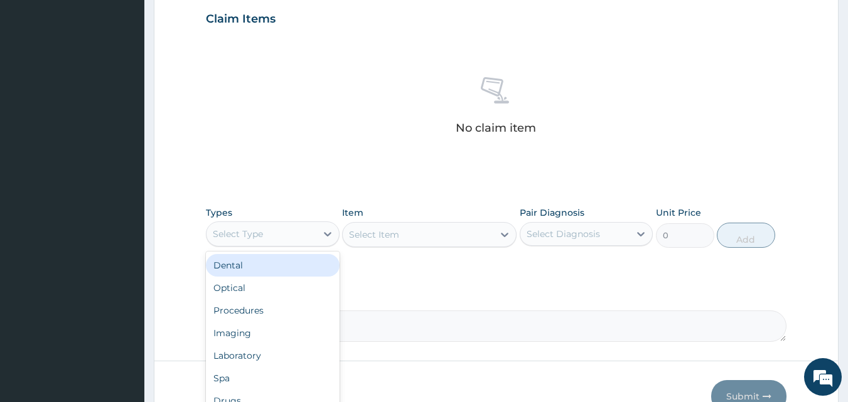
click at [264, 229] on div "Select Type" at bounding box center [261, 234] width 110 height 20
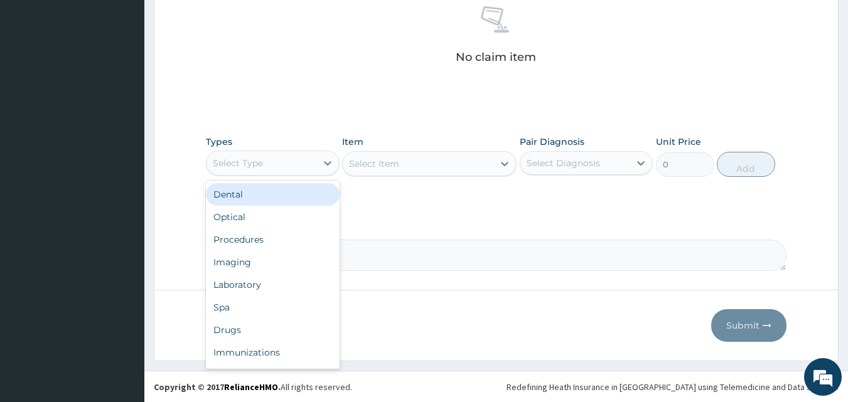
scroll to position [503, 0]
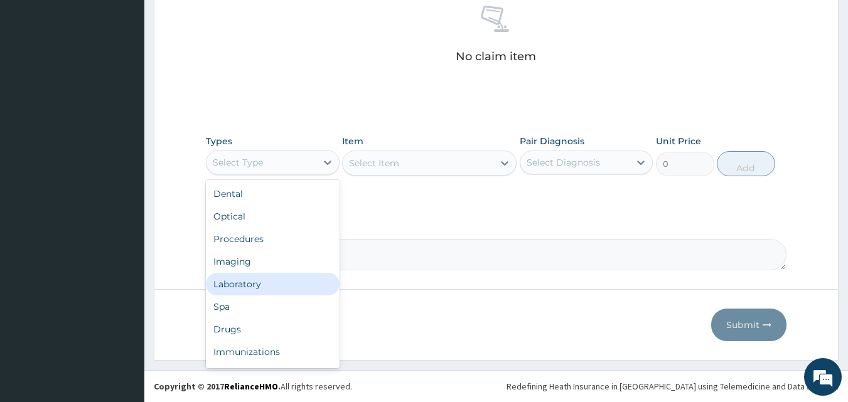
click at [258, 287] on div "Laboratory" at bounding box center [273, 284] width 134 height 23
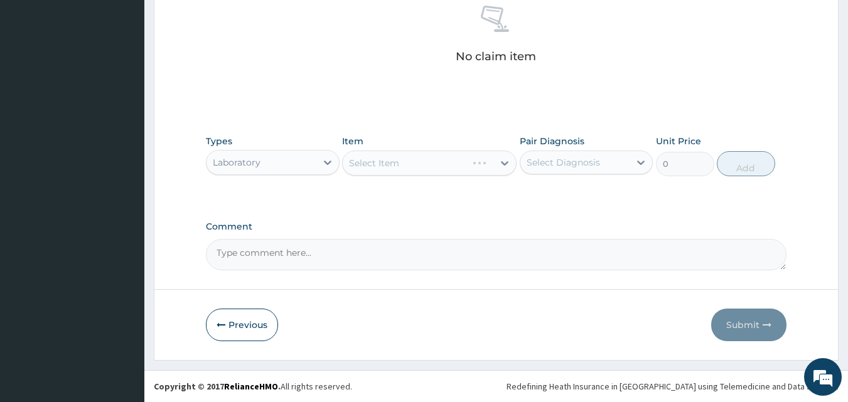
click at [388, 172] on div "Select Item" at bounding box center [429, 163] width 174 height 25
click at [388, 171] on div "Select Item" at bounding box center [429, 163] width 174 height 25
click at [402, 169] on div "Select Item" at bounding box center [429, 163] width 174 height 25
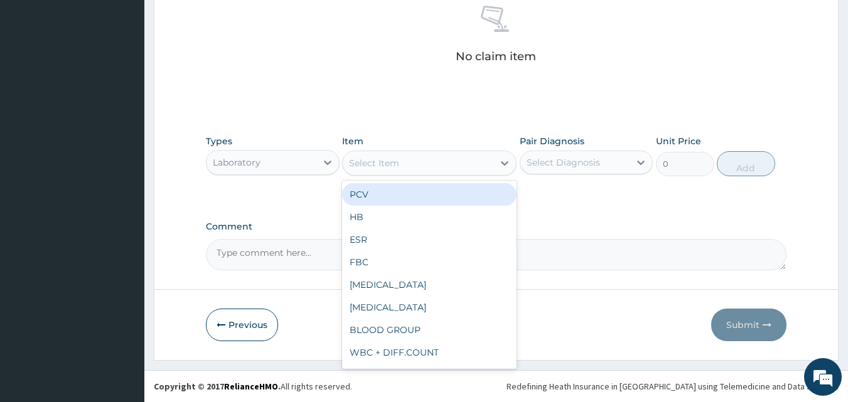
click at [409, 166] on div "Select Item" at bounding box center [418, 163] width 151 height 20
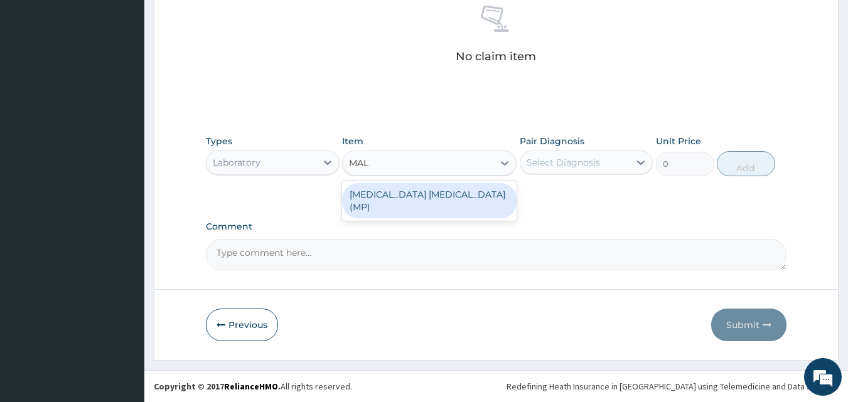
type input "MALA"
click at [427, 186] on div "MALARIA PARASITE (MP)" at bounding box center [429, 200] width 174 height 35
type input "800"
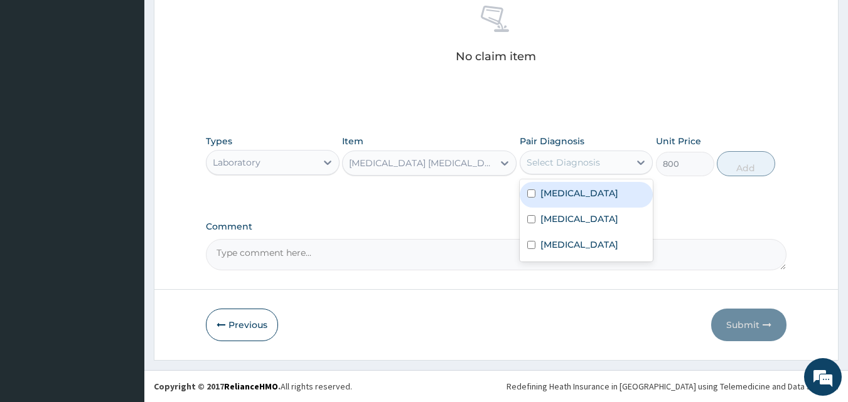
click at [545, 167] on div "Select Diagnosis" at bounding box center [562, 162] width 73 height 13
click at [550, 198] on label "Malaria" at bounding box center [579, 193] width 78 height 13
checkbox input "true"
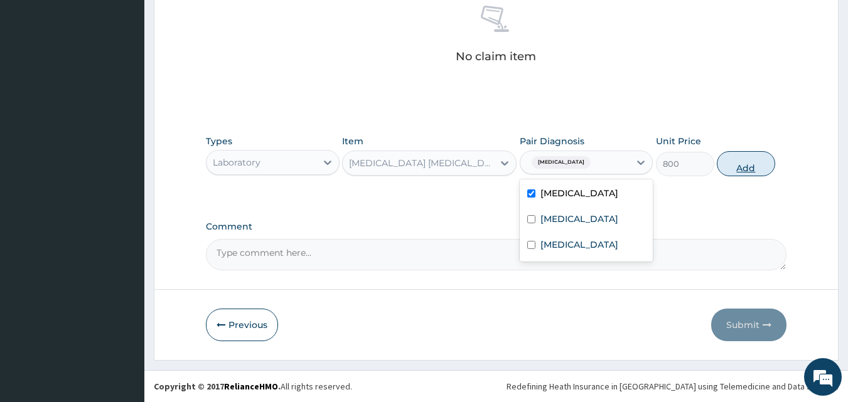
click at [760, 159] on button "Add" at bounding box center [745, 163] width 58 height 25
type input "0"
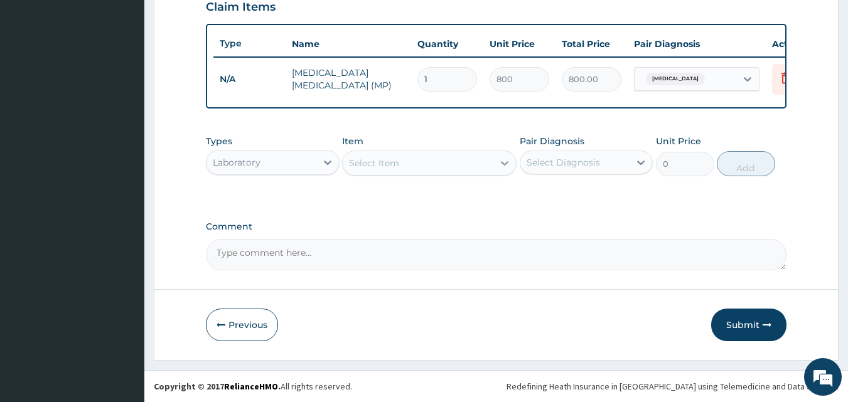
scroll to position [452, 0]
click at [381, 163] on div "Select Item" at bounding box center [374, 163] width 50 height 13
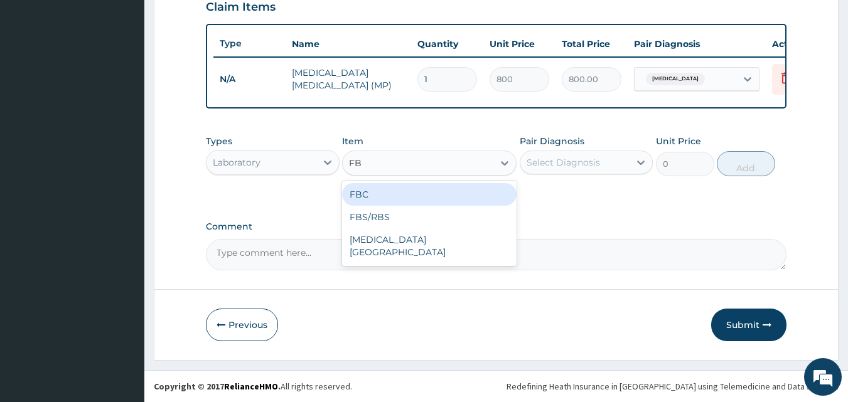
type input "FBC"
drag, startPoint x: 389, startPoint y: 197, endPoint x: 479, endPoint y: 164, distance: 95.7
click at [390, 196] on div "FBC" at bounding box center [429, 194] width 174 height 23
type input "2000"
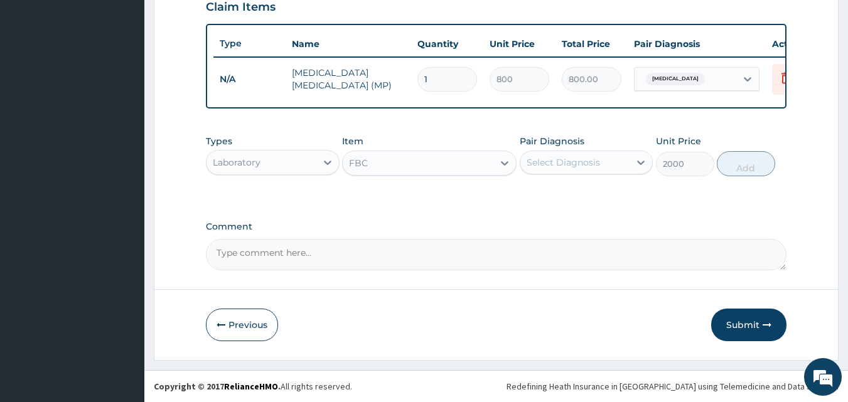
drag, startPoint x: 544, startPoint y: 154, endPoint x: 546, endPoint y: 161, distance: 7.2
click at [545, 156] on div "Select Diagnosis" at bounding box center [575, 162] width 110 height 20
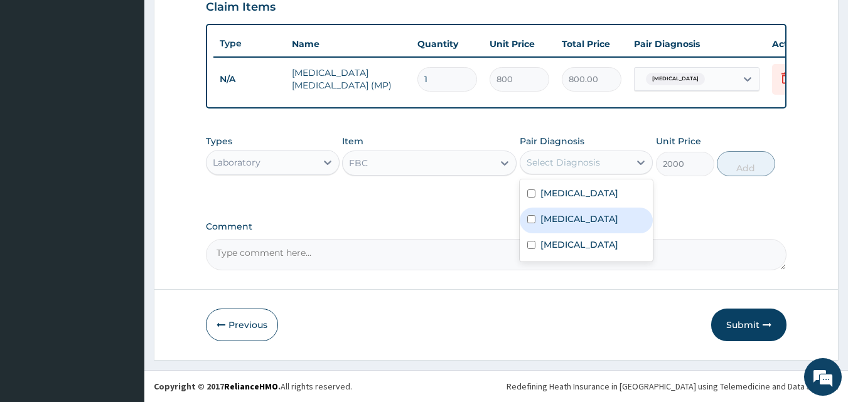
click at [560, 225] on div "Sepsis" at bounding box center [586, 221] width 134 height 26
checkbox input "true"
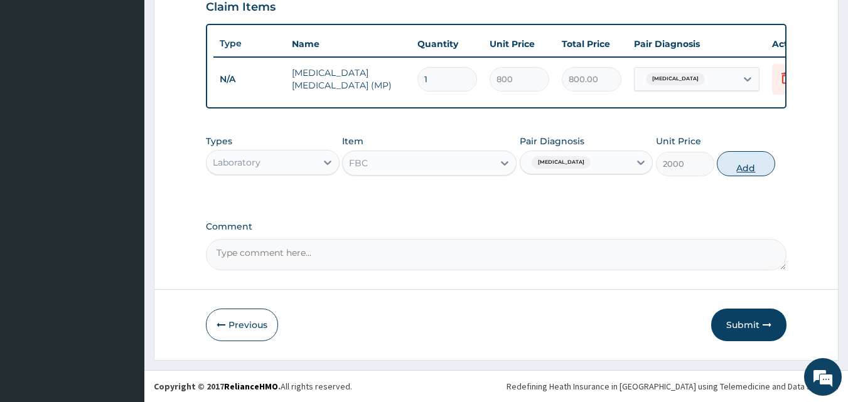
click at [743, 169] on button "Add" at bounding box center [745, 163] width 58 height 25
type input "0"
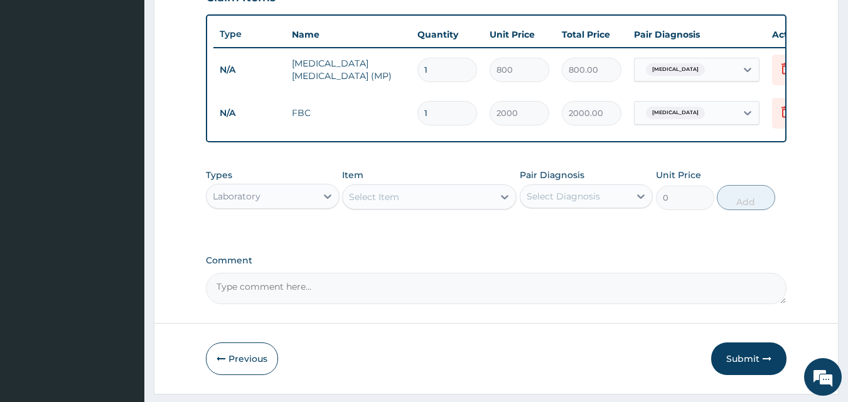
click at [275, 206] on div "Laboratory" at bounding box center [261, 196] width 110 height 20
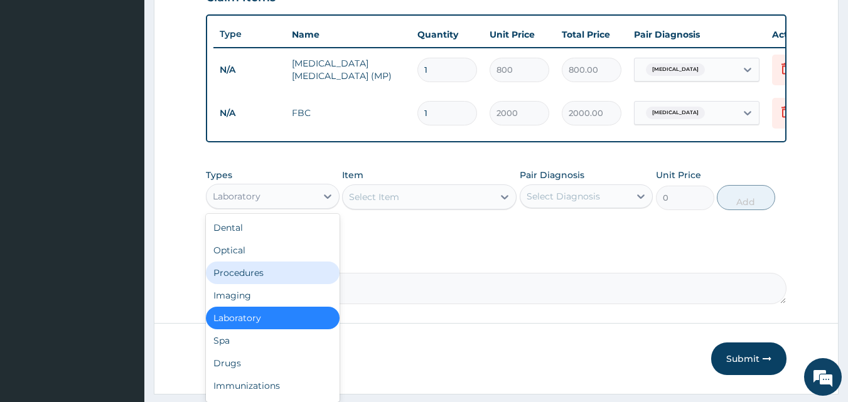
click at [269, 284] on div "Procedures" at bounding box center [273, 273] width 134 height 23
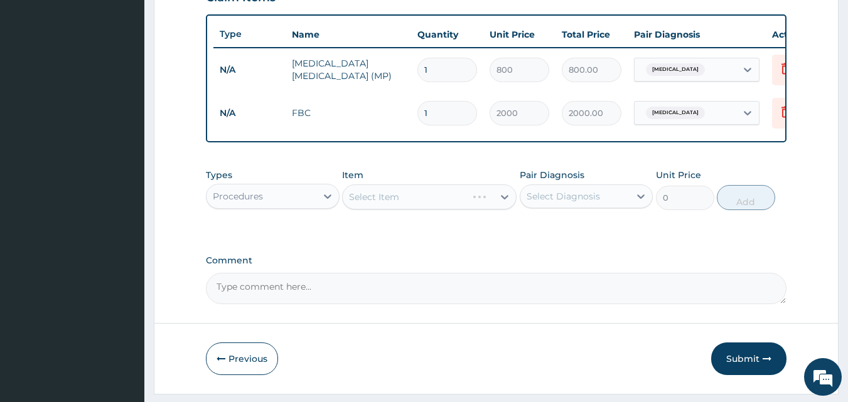
click at [383, 206] on div "Select Item" at bounding box center [429, 196] width 174 height 25
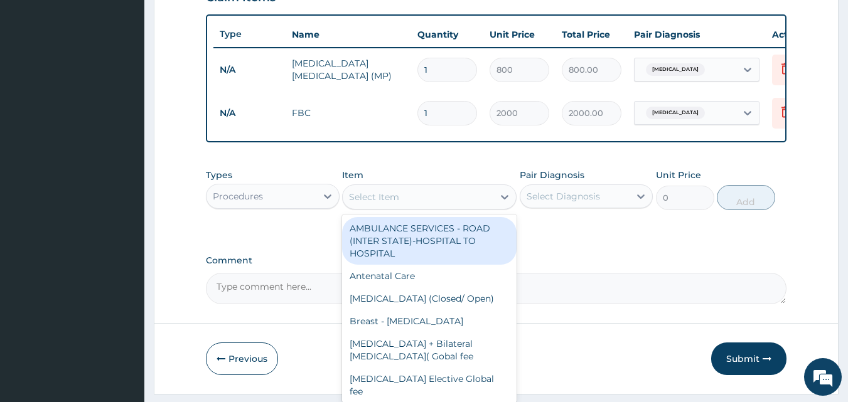
click at [410, 205] on div "Select Item" at bounding box center [418, 197] width 151 height 20
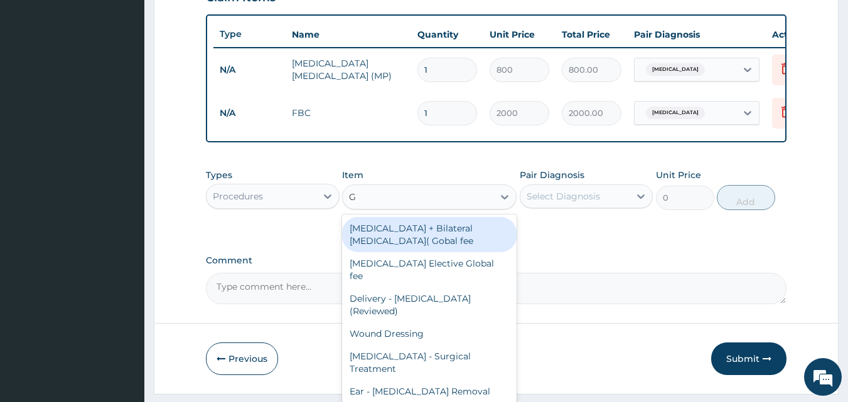
type input "GP"
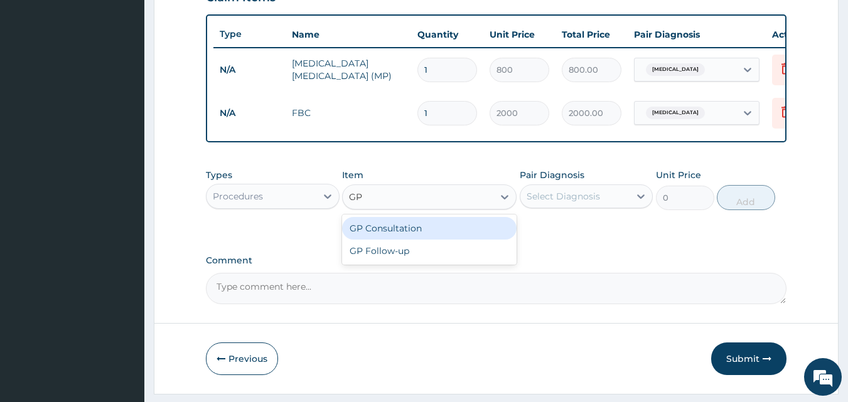
click at [418, 233] on div "GP Consultation" at bounding box center [429, 228] width 174 height 23
type input "1500"
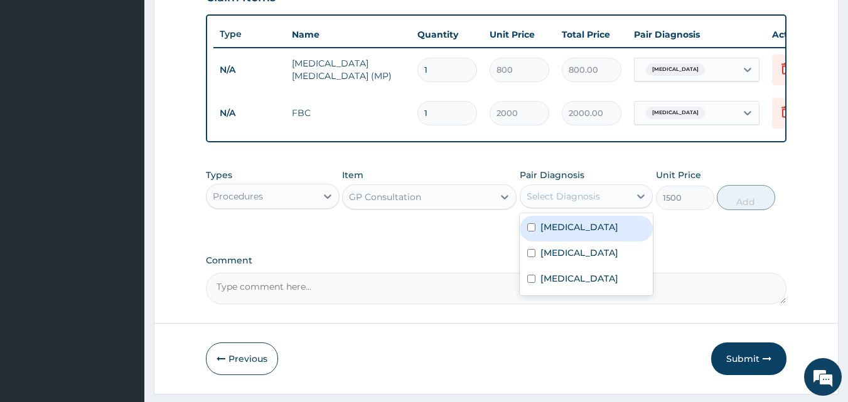
drag, startPoint x: 541, startPoint y: 203, endPoint x: 554, endPoint y: 228, distance: 28.1
click at [542, 203] on div "Select Diagnosis" at bounding box center [562, 196] width 73 height 13
click at [562, 233] on label "Malaria" at bounding box center [579, 227] width 78 height 13
checkbox input "true"
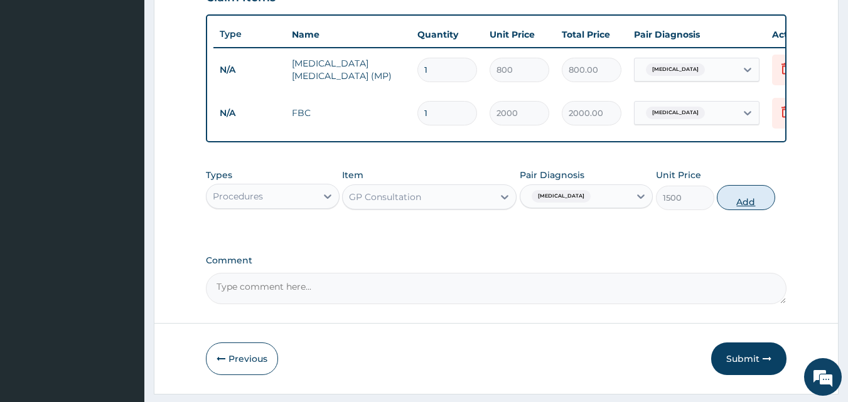
click at [737, 210] on button "Add" at bounding box center [745, 197] width 58 height 25
type input "0"
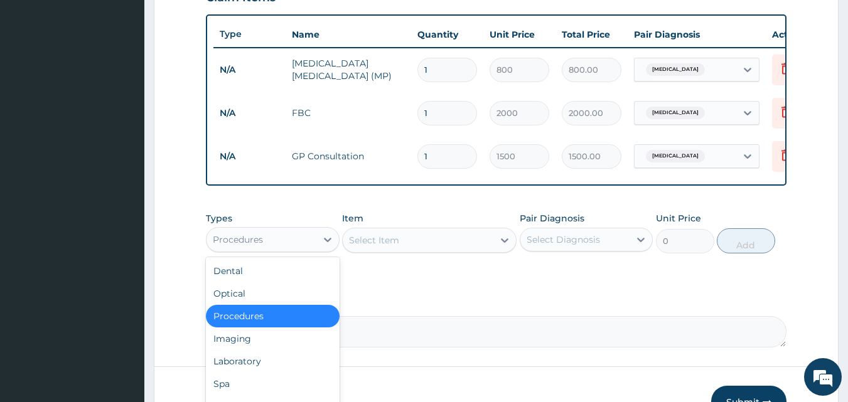
drag, startPoint x: 260, startPoint y: 242, endPoint x: 253, endPoint y: 270, distance: 28.9
click at [260, 242] on div "Procedures" at bounding box center [261, 240] width 110 height 20
type input "DR"
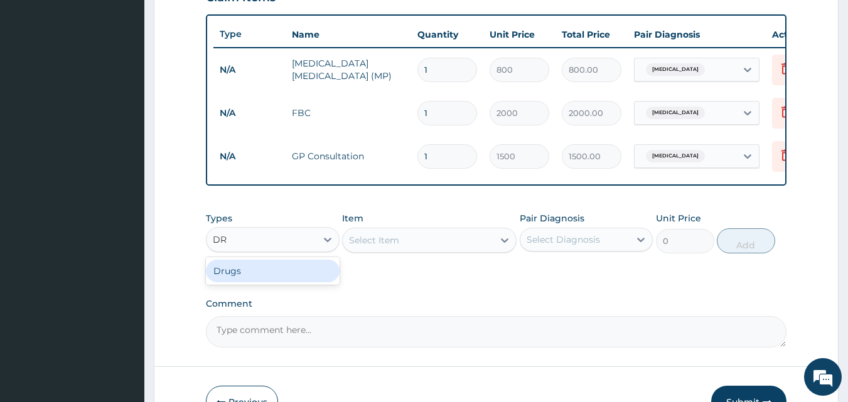
drag, startPoint x: 262, startPoint y: 284, endPoint x: 322, endPoint y: 270, distance: 61.7
click at [264, 282] on div "Drugs" at bounding box center [273, 271] width 134 height 23
click at [385, 252] on div "Select Item" at bounding box center [429, 240] width 174 height 25
click at [385, 247] on div "Select Item" at bounding box center [374, 240] width 50 height 13
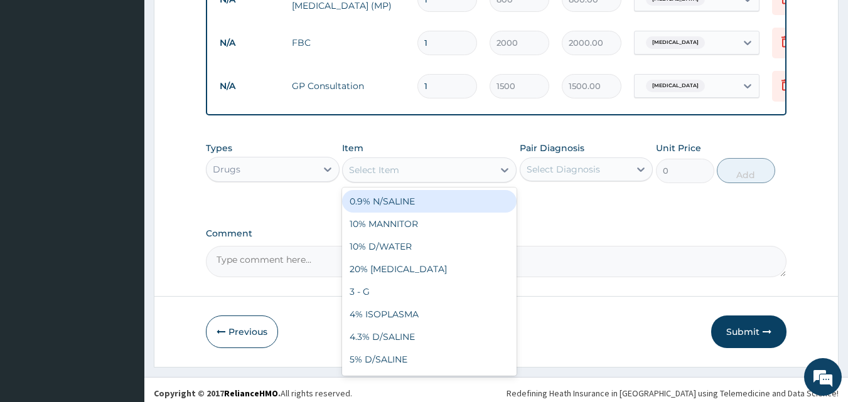
scroll to position [539, 0]
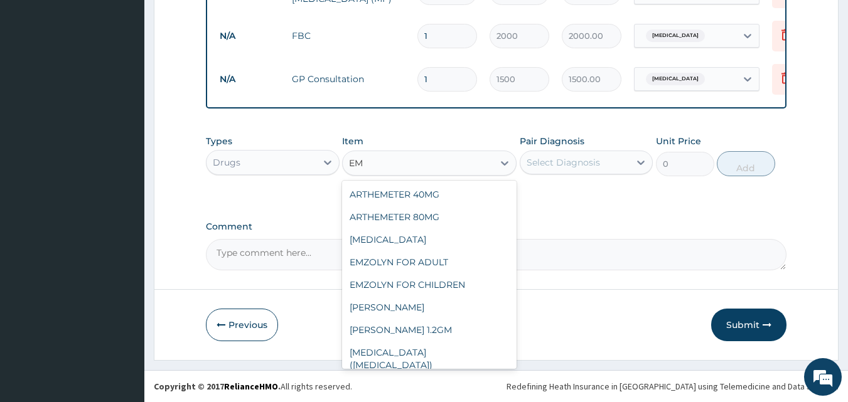
type input "E"
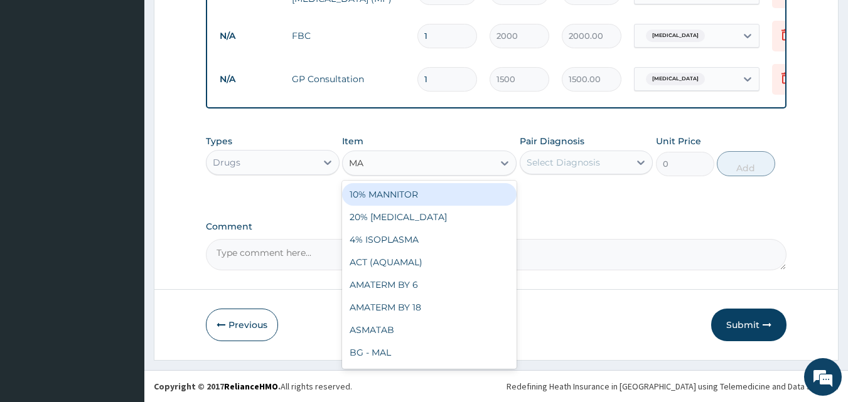
type input "MAL"
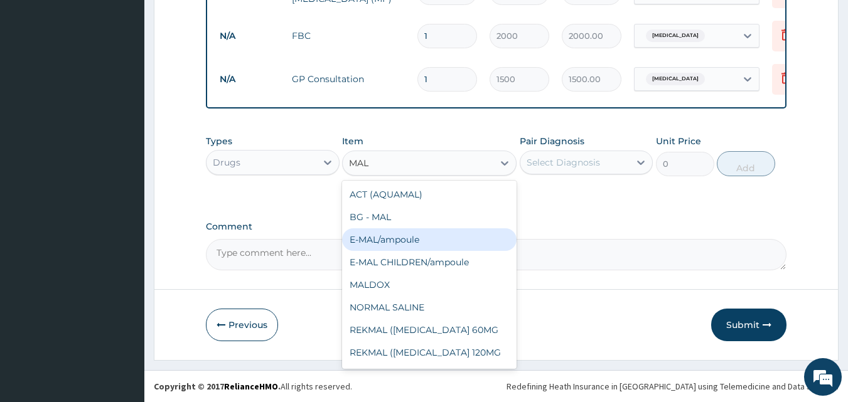
drag, startPoint x: 418, startPoint y: 238, endPoint x: 457, endPoint y: 217, distance: 44.9
click at [420, 238] on div "E-MAL/ampoule" at bounding box center [429, 239] width 174 height 23
type input "1000"
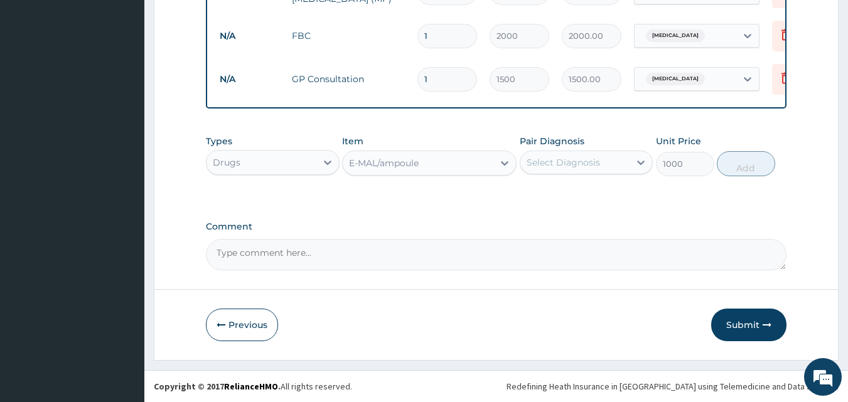
click at [542, 169] on div "Select Diagnosis" at bounding box center [575, 162] width 110 height 20
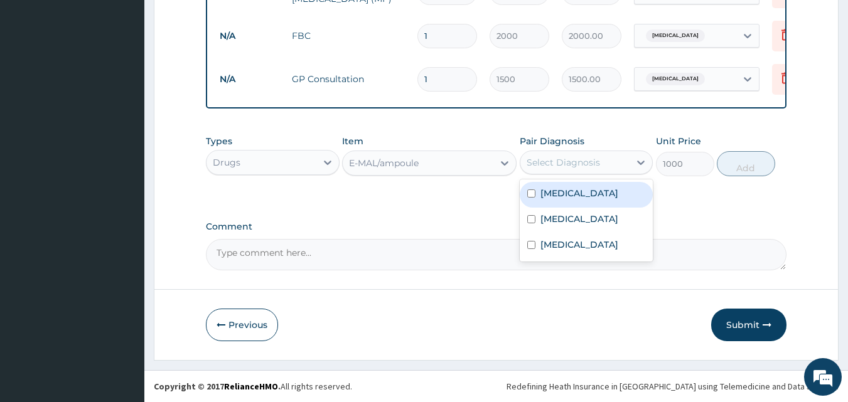
click at [576, 191] on div "Malaria" at bounding box center [586, 195] width 134 height 26
checkbox input "true"
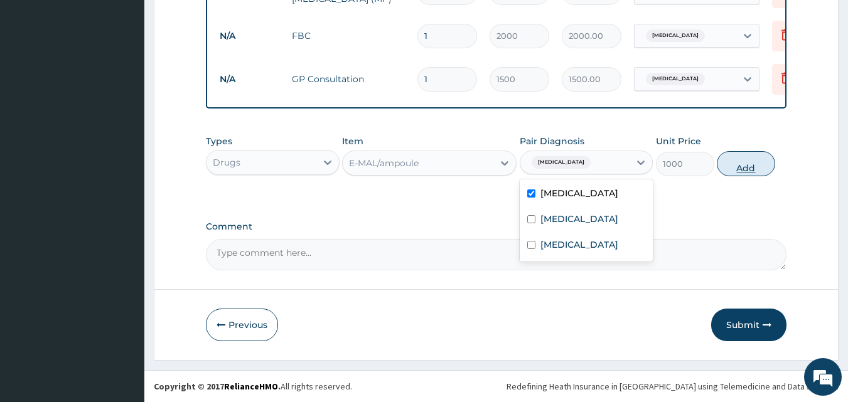
click at [731, 166] on button "Add" at bounding box center [745, 163] width 58 height 25
type input "0"
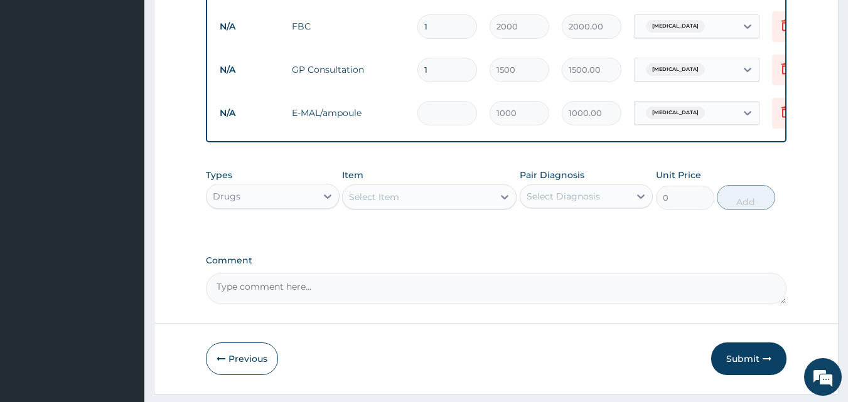
type input "0.00"
type input "3"
type input "3000.00"
type input "3"
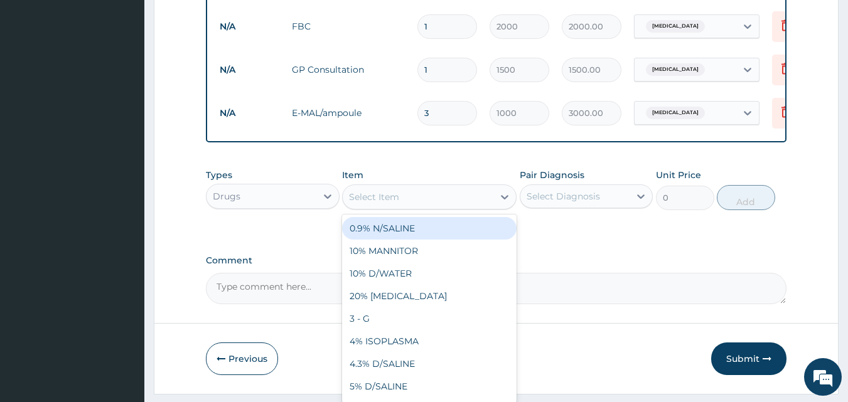
click at [420, 207] on div "Select Item" at bounding box center [418, 197] width 151 height 20
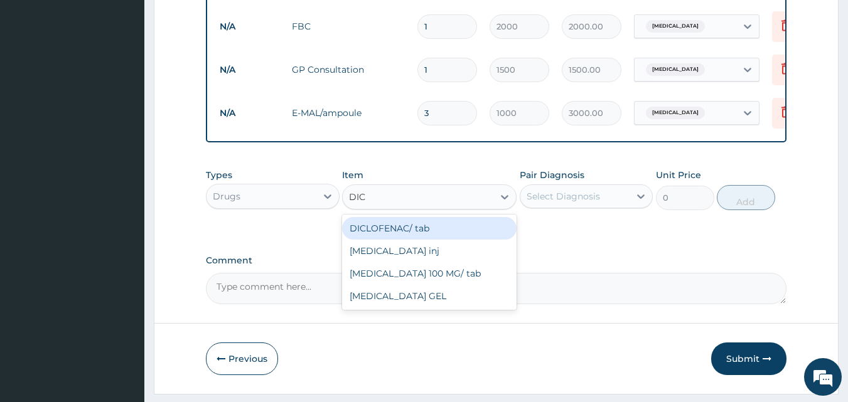
type input "DICL"
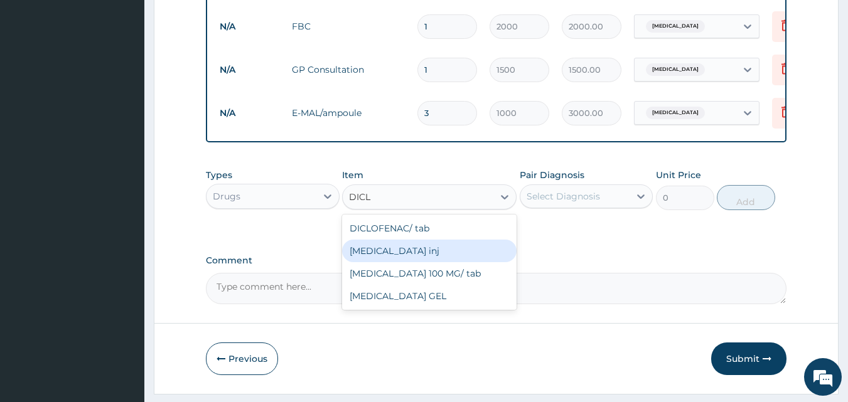
click at [446, 262] on div "DICLOFENAC inj" at bounding box center [429, 251] width 174 height 23
type input "300"
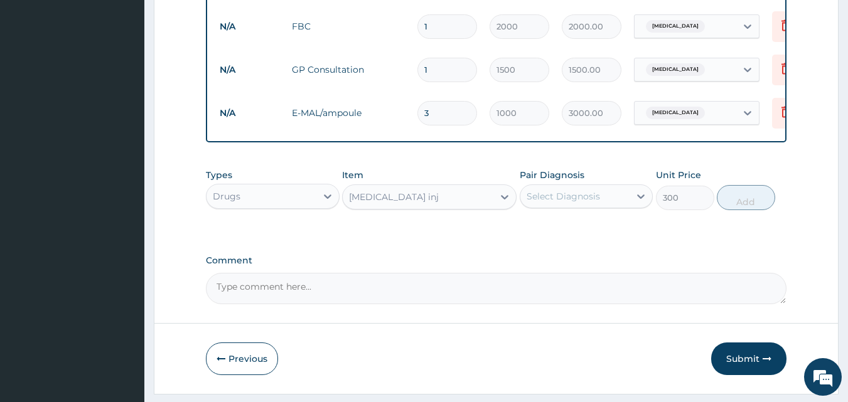
click at [550, 208] on div "Select Diagnosis" at bounding box center [586, 196] width 134 height 24
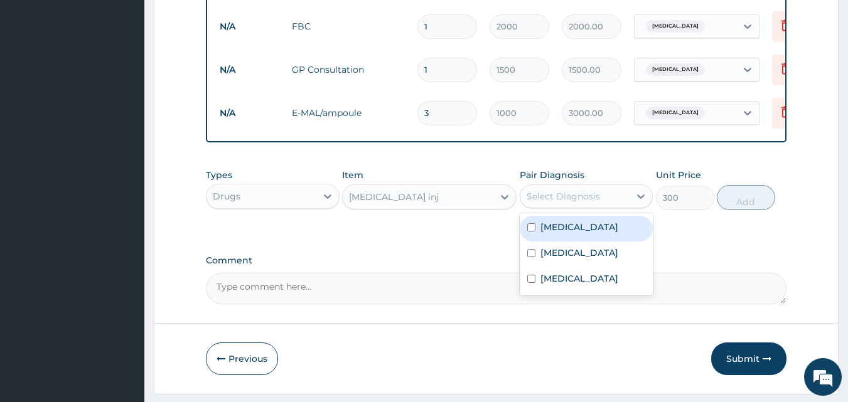
click at [566, 233] on label "Malaria" at bounding box center [579, 227] width 78 height 13
checkbox input "true"
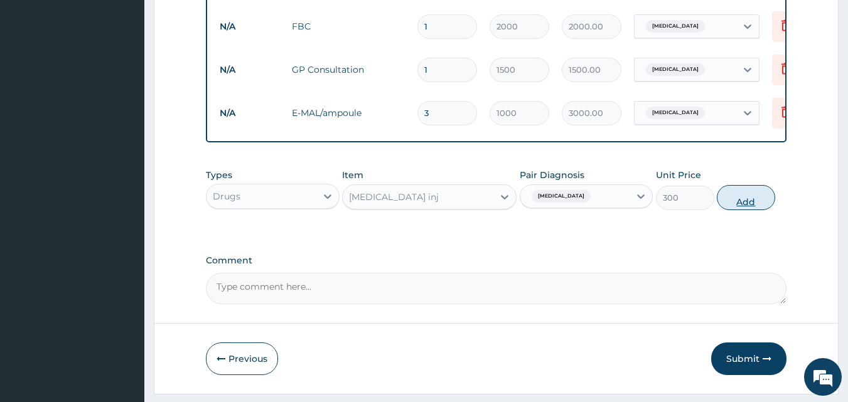
click at [742, 210] on button "Add" at bounding box center [745, 197] width 58 height 25
type input "0"
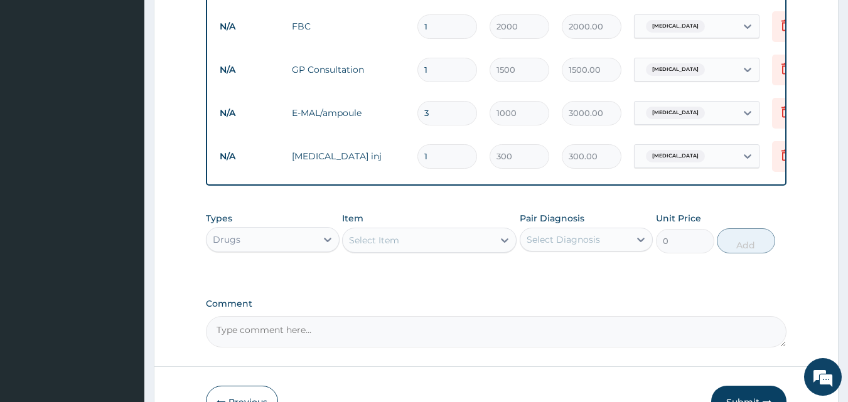
click at [403, 239] on div "Select Item" at bounding box center [418, 240] width 151 height 20
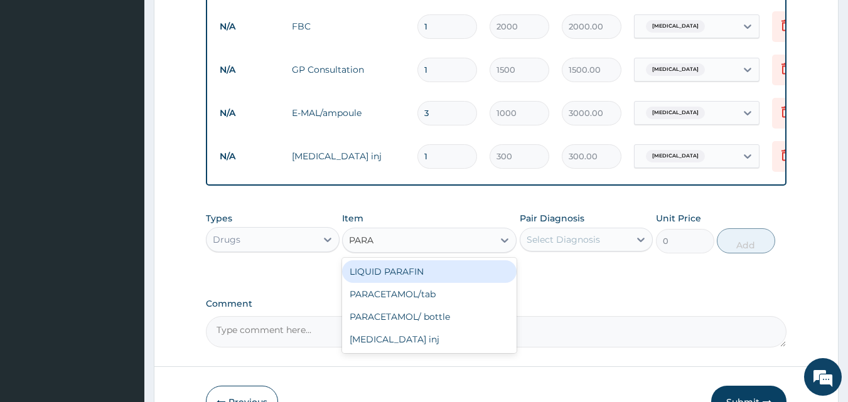
type input "PARAC"
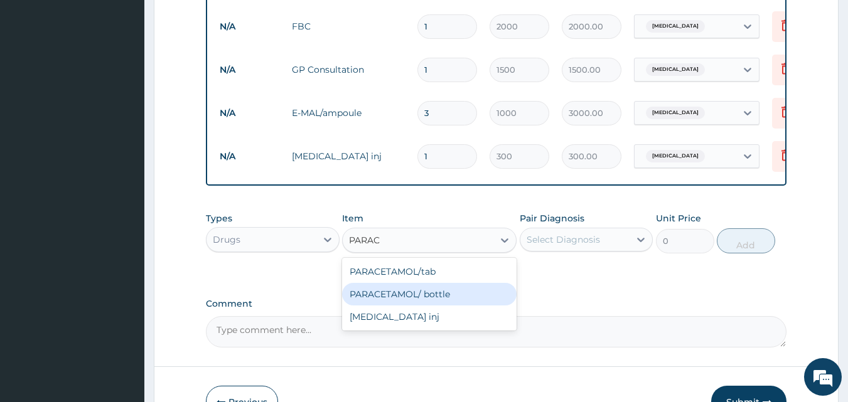
click at [455, 301] on div "PARACETAMOL/ bottle" at bounding box center [429, 294] width 174 height 23
type input "500"
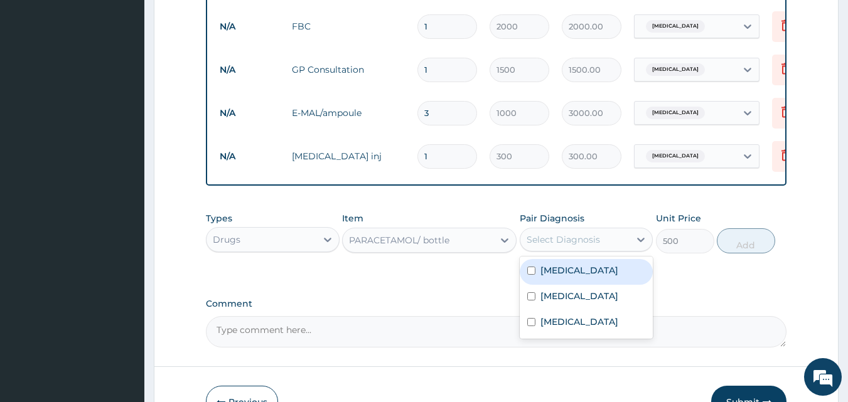
click at [566, 246] on div "Select Diagnosis" at bounding box center [562, 239] width 73 height 13
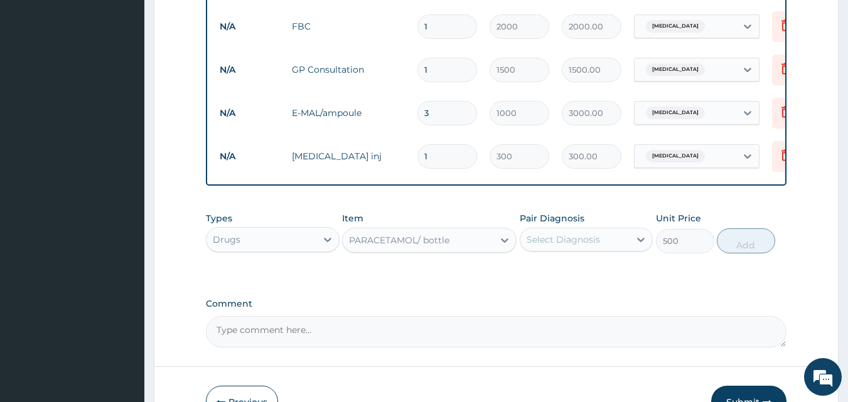
click at [450, 250] on div "PARACETAMOL/ bottle" at bounding box center [418, 240] width 151 height 20
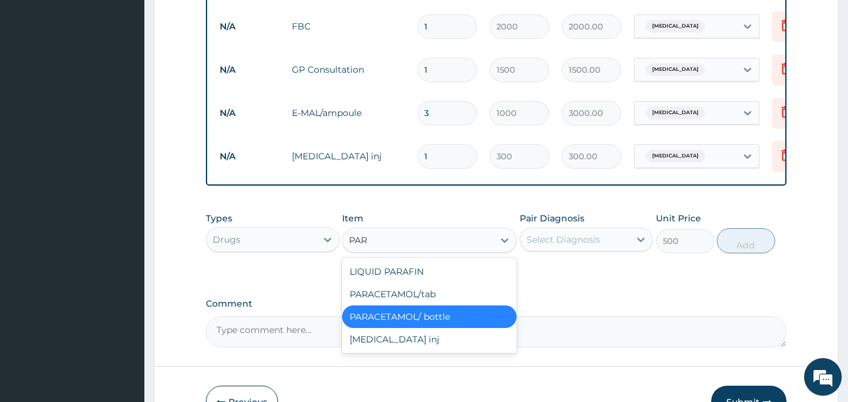
scroll to position [0, 0]
type input "PARA"
drag, startPoint x: 430, startPoint y: 300, endPoint x: 482, endPoint y: 285, distance: 54.0
click at [430, 301] on div "PARACETAMOL/tab" at bounding box center [429, 294] width 174 height 23
type input "20"
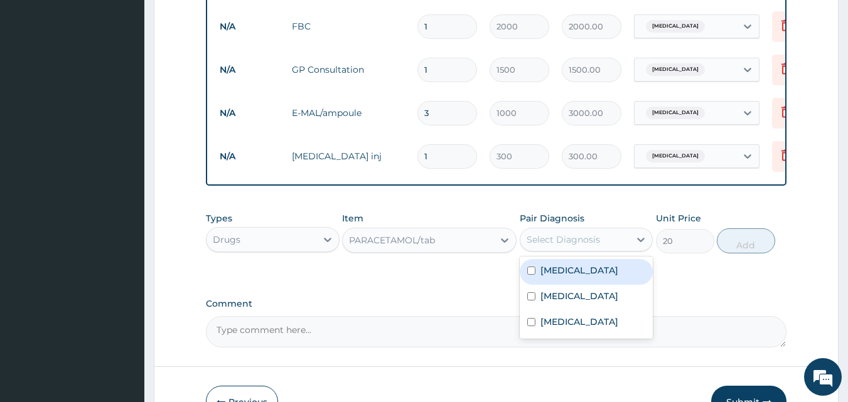
click at [576, 246] on div "Select Diagnosis" at bounding box center [562, 239] width 73 height 13
click at [577, 285] on div "Malaria" at bounding box center [586, 272] width 134 height 26
checkbox input "true"
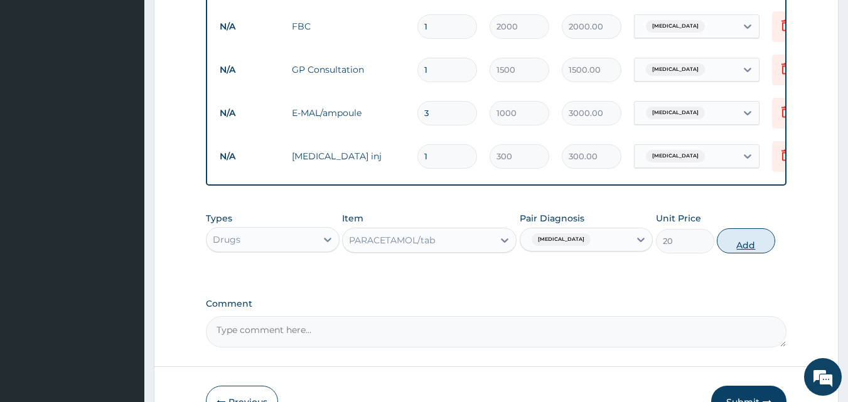
click at [747, 253] on button "Add" at bounding box center [745, 240] width 58 height 25
type input "0"
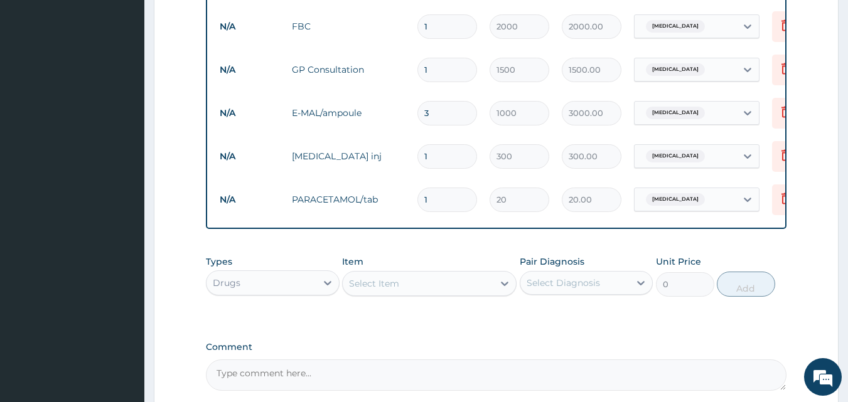
type input "18"
type input "360.00"
type input "18"
click at [365, 290] on div "Select Item" at bounding box center [374, 283] width 50 height 13
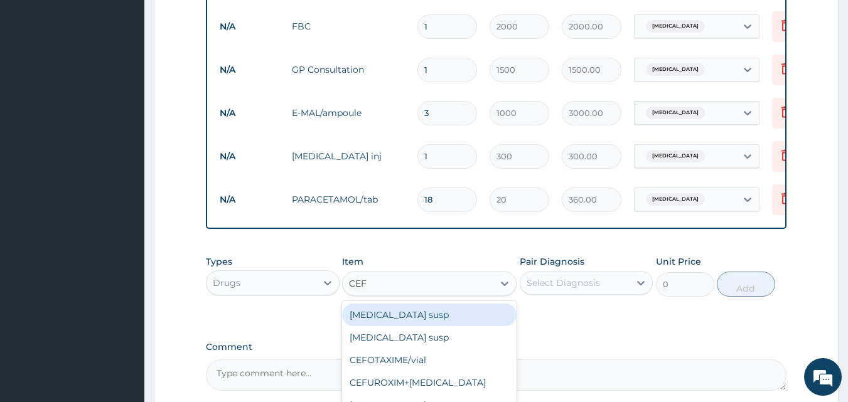
type input "CEFU"
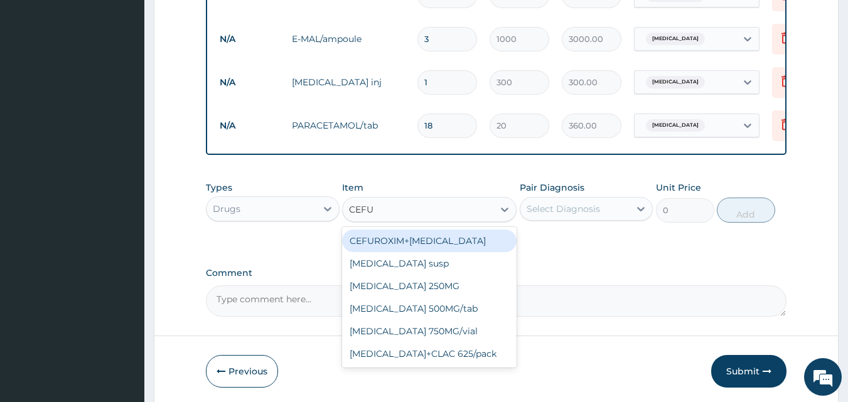
scroll to position [669, 0]
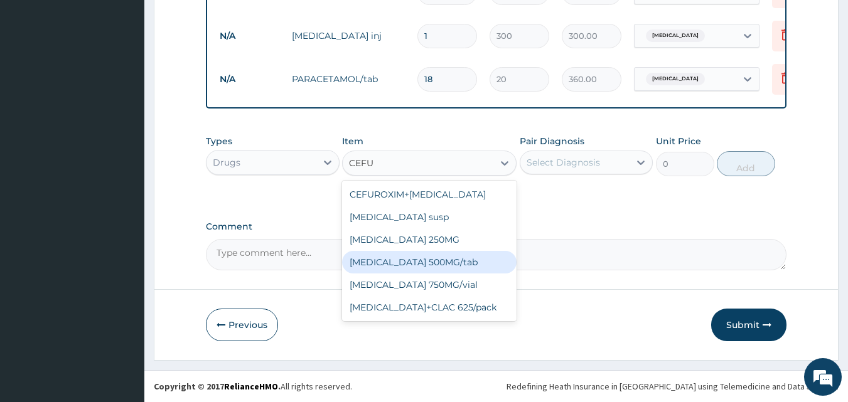
click at [430, 267] on div "CEFUROXIME 500MG/tab" at bounding box center [429, 262] width 174 height 23
type input "150"
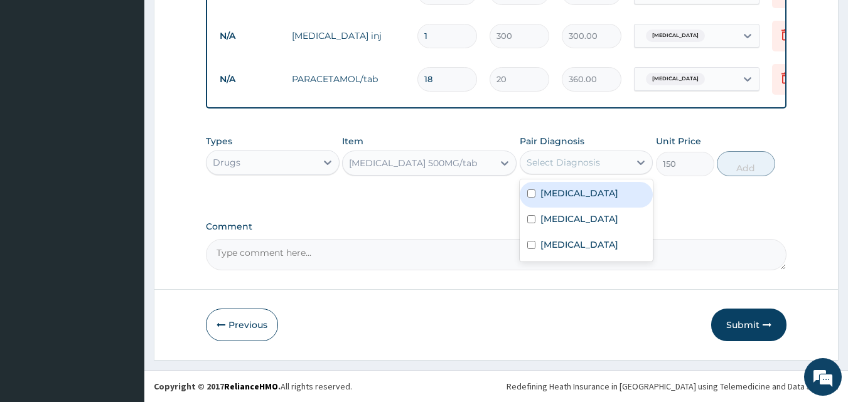
click at [572, 165] on div "Select Diagnosis" at bounding box center [562, 162] width 73 height 13
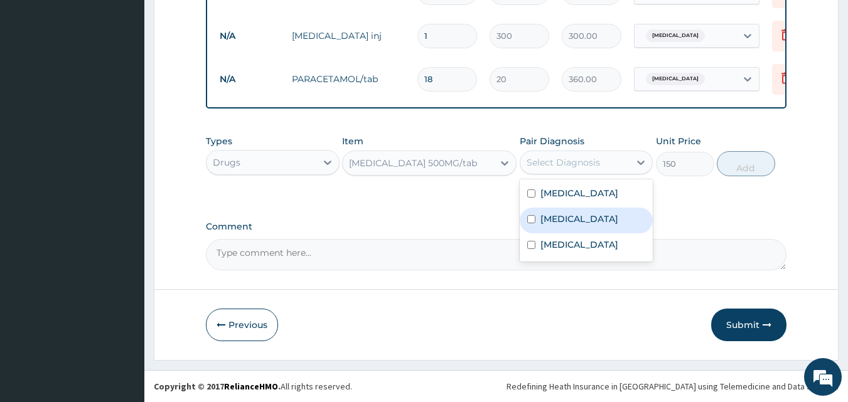
click at [578, 226] on div "Sepsis" at bounding box center [586, 221] width 134 height 26
checkbox input "true"
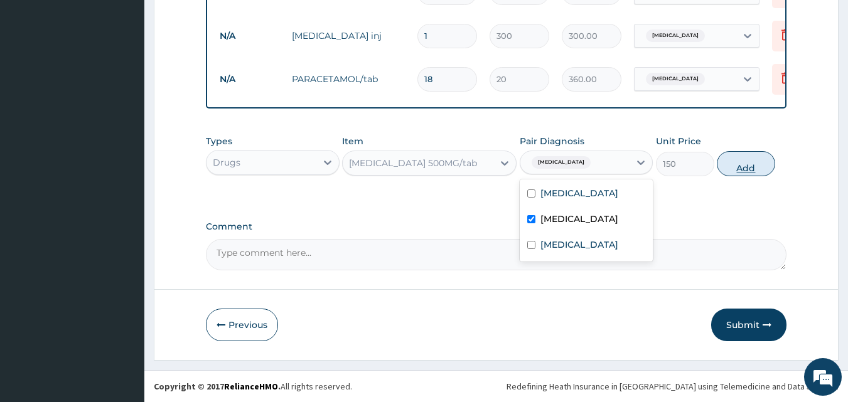
click at [726, 165] on button "Add" at bounding box center [745, 163] width 58 height 25
type input "0"
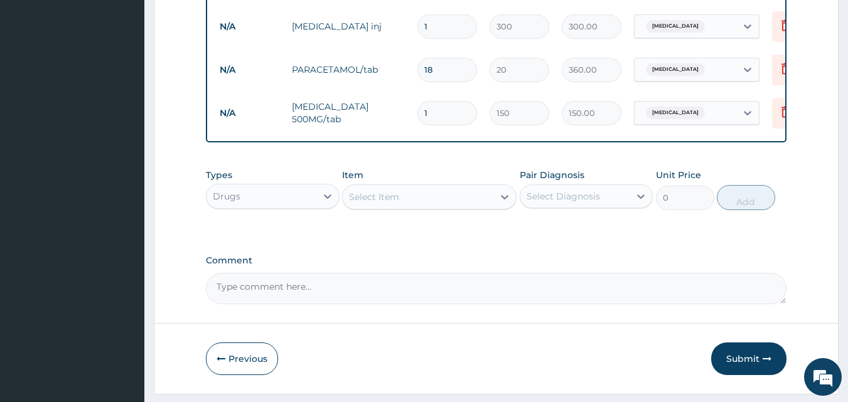
type input "14"
type input "2100.00"
type input "14"
click at [358, 203] on div "Select Item" at bounding box center [374, 197] width 50 height 13
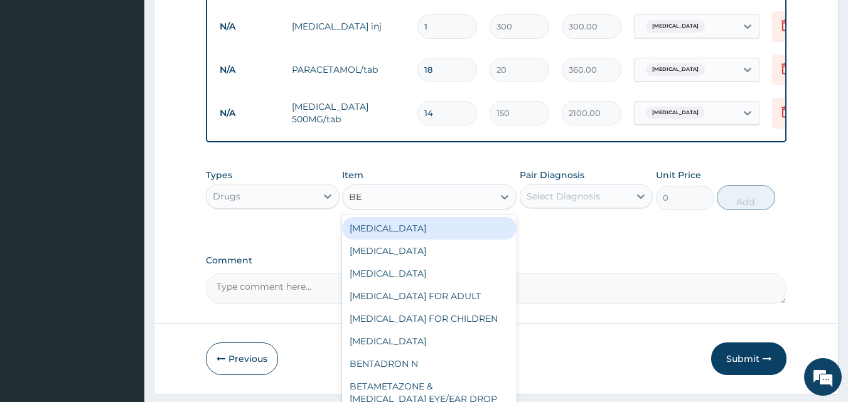
type input "BEN"
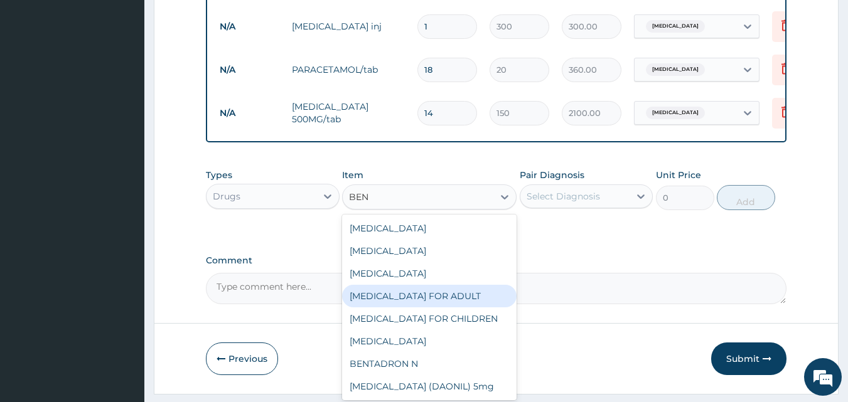
click at [437, 307] on div "BENYLIN FOR ADULT" at bounding box center [429, 296] width 174 height 23
type input "1200"
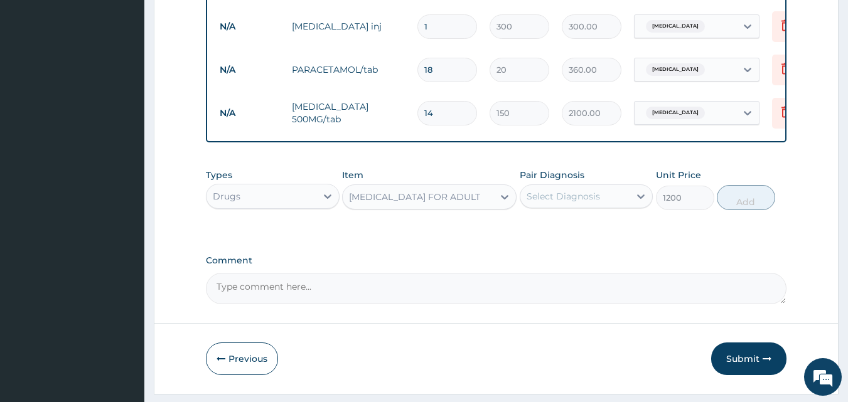
click at [573, 203] on div "Select Diagnosis" at bounding box center [562, 196] width 73 height 13
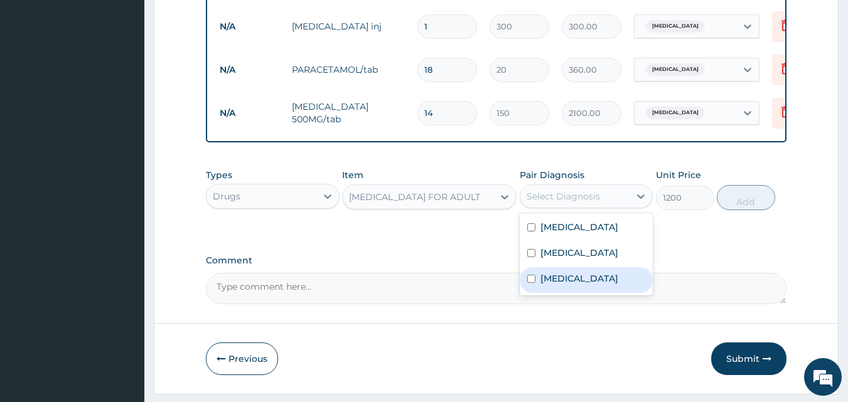
click at [578, 284] on label "Upper respiratory infection" at bounding box center [579, 278] width 78 height 13
checkbox input "true"
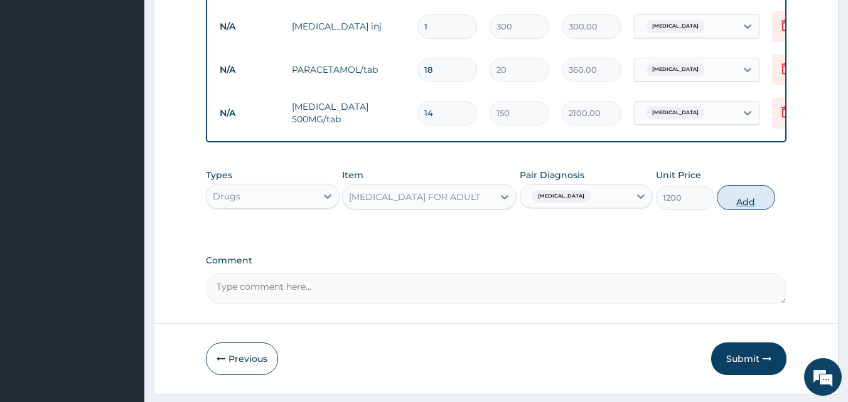
click at [742, 210] on button "Add" at bounding box center [745, 197] width 58 height 25
type input "0"
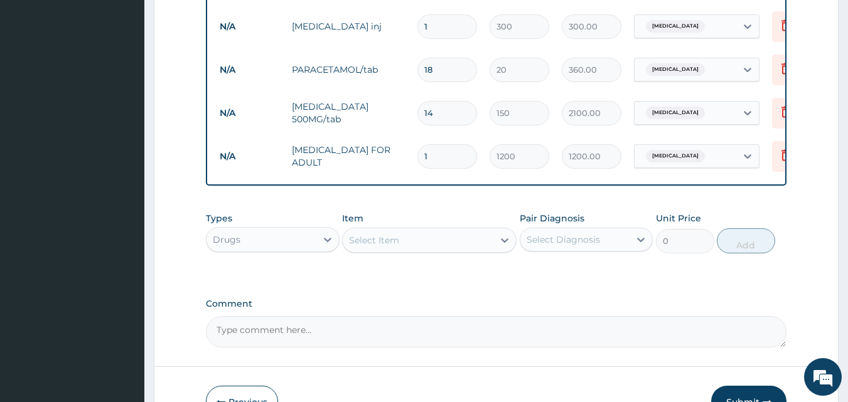
click at [390, 247] on div "Select Item" at bounding box center [374, 240] width 50 height 13
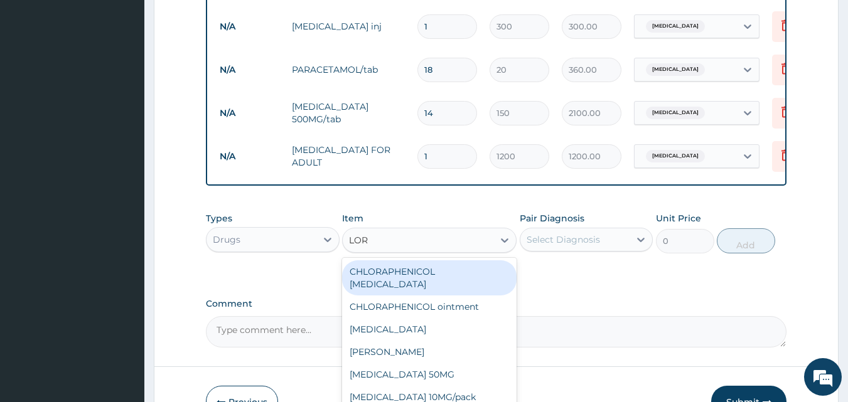
type input "LORA"
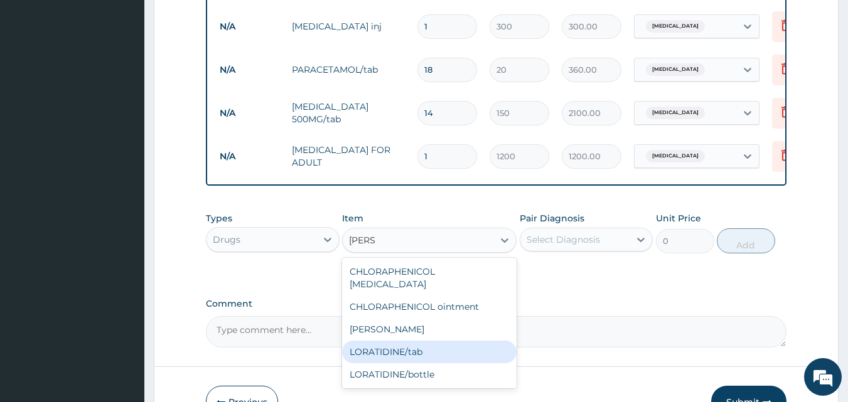
click at [423, 352] on div "LORATIDINE/tab" at bounding box center [429, 352] width 174 height 23
type input "30"
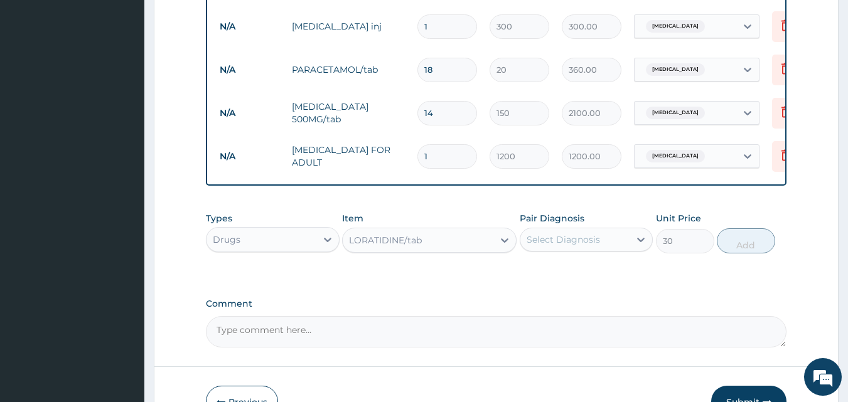
click at [567, 253] on div "Pair Diagnosis Select Diagnosis" at bounding box center [586, 232] width 134 height 41
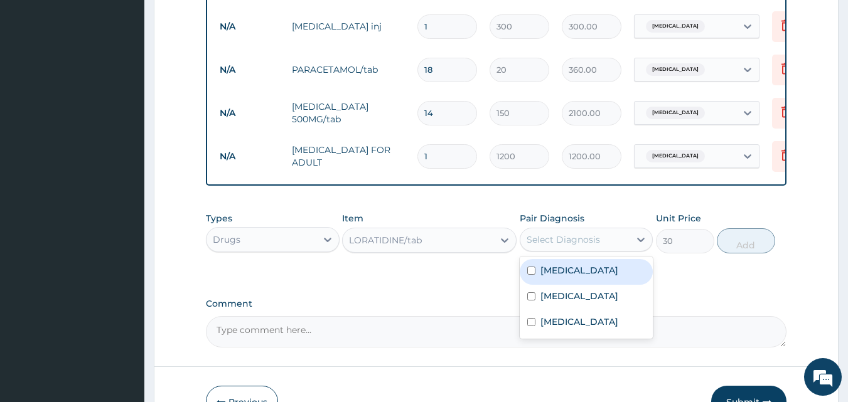
click at [561, 246] on div "Select Diagnosis" at bounding box center [562, 239] width 73 height 13
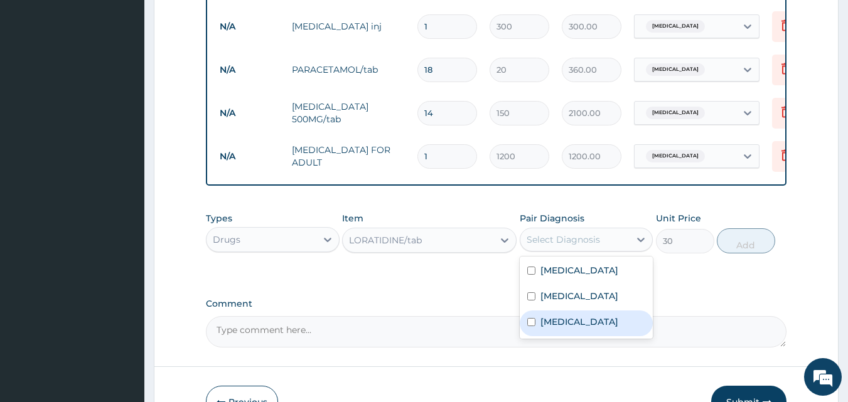
click at [580, 328] on label "Upper respiratory infection" at bounding box center [579, 322] width 78 height 13
checkbox input "true"
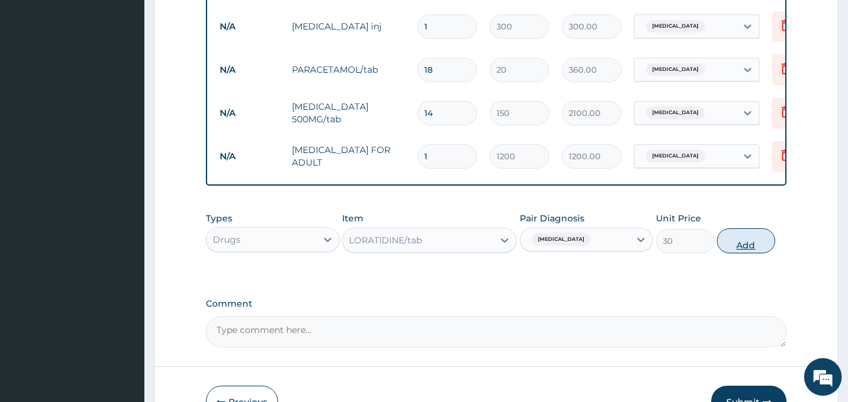
click at [757, 253] on button "Add" at bounding box center [745, 240] width 58 height 25
type input "0"
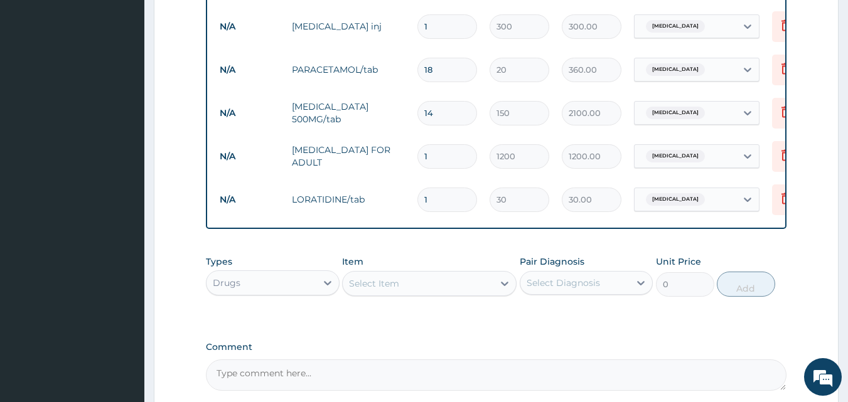
type input "10"
type input "300.00"
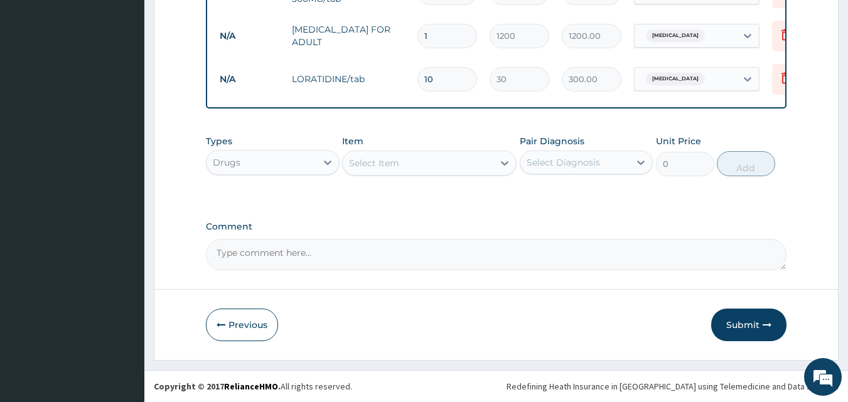
scroll to position [799, 0]
type input "10"
click at [733, 322] on button "Submit" at bounding box center [748, 325] width 75 height 33
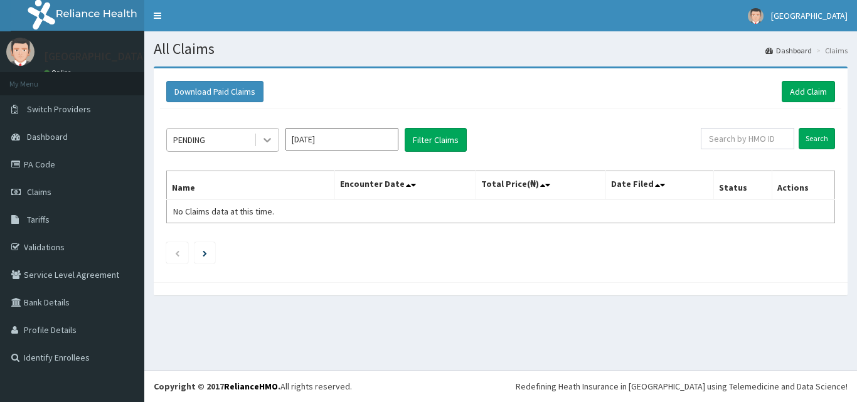
click at [277, 144] on div at bounding box center [267, 140] width 23 height 23
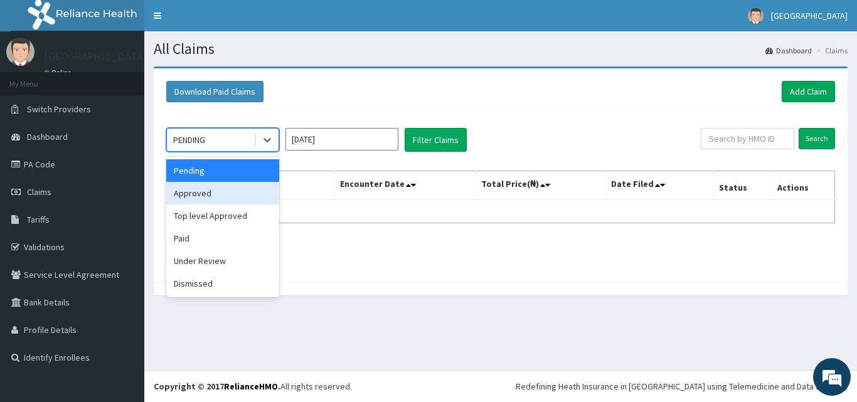
click at [242, 188] on div "Approved" at bounding box center [222, 193] width 113 height 23
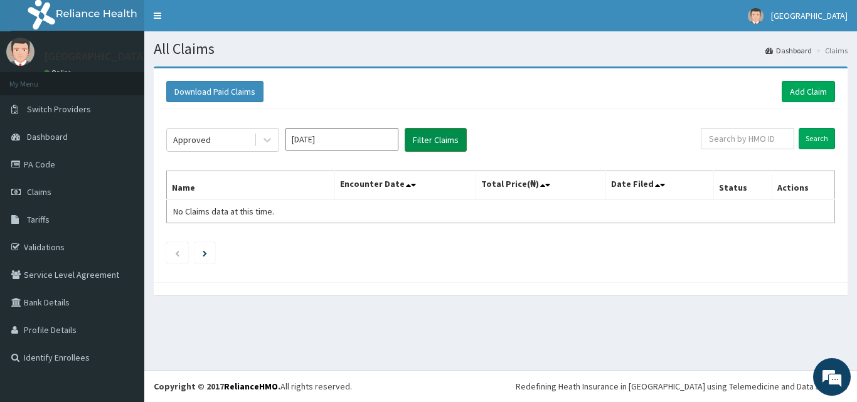
click at [457, 136] on button "Filter Claims" at bounding box center [436, 140] width 62 height 24
